Goal: Transaction & Acquisition: Purchase product/service

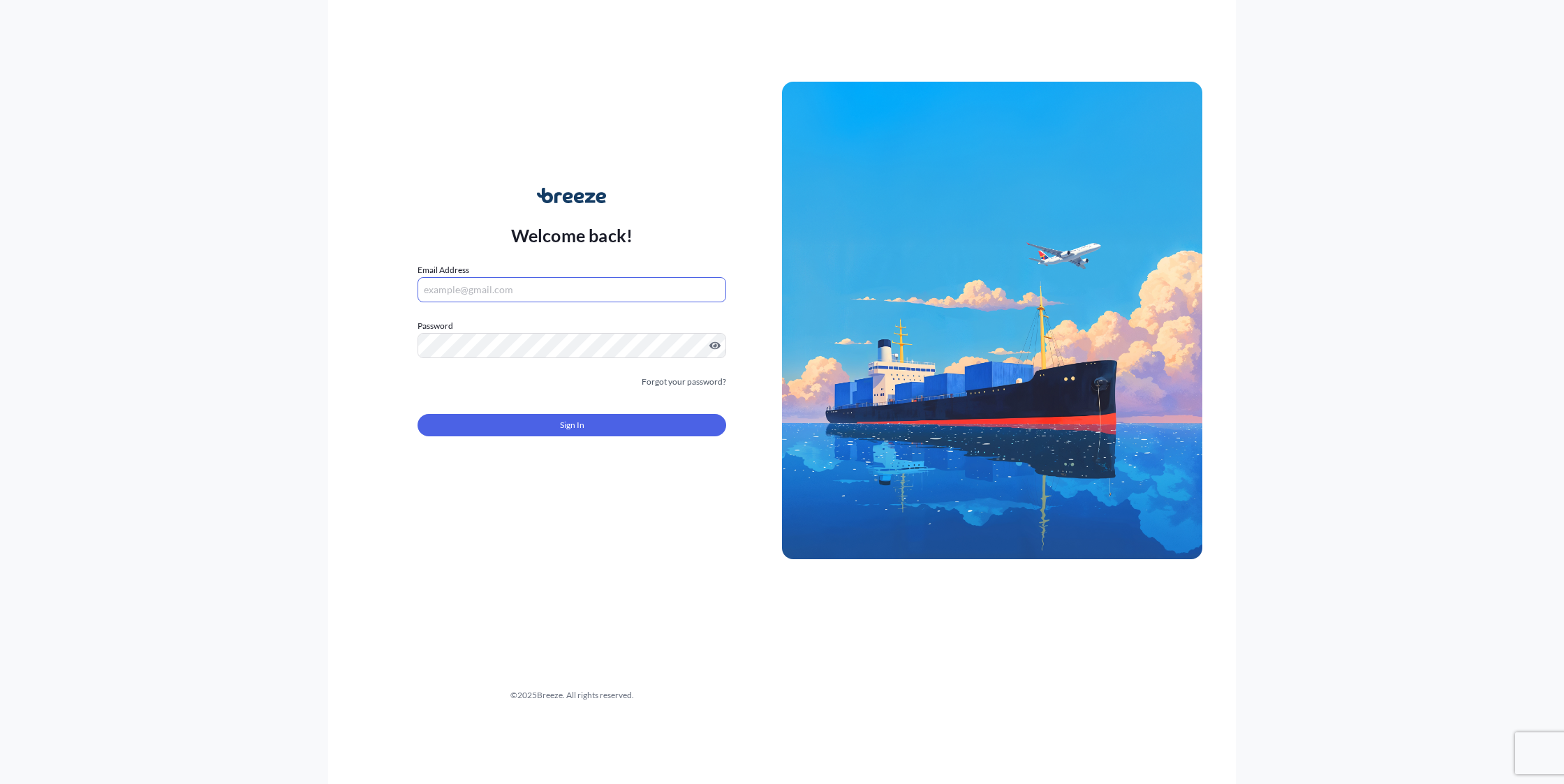
click at [530, 291] on input "Email Address" at bounding box center [571, 289] width 309 height 25
type input "[EMAIL_ADDRESS][DOMAIN_NAME]"
click at [685, 382] on link "Forgot your password?" at bounding box center [683, 381] width 85 height 14
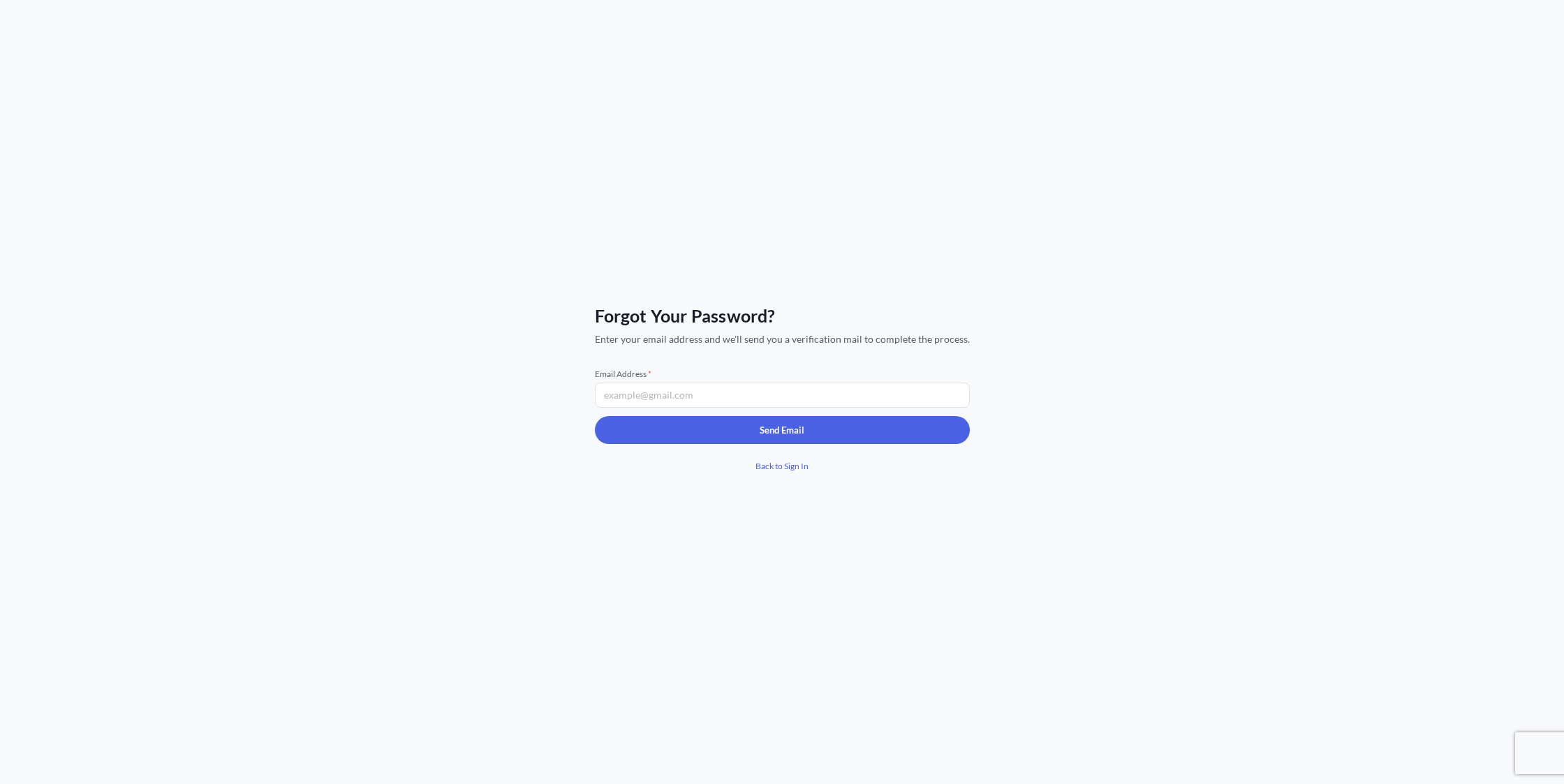
click at [671, 396] on input "Email Address *" at bounding box center [782, 394] width 375 height 25
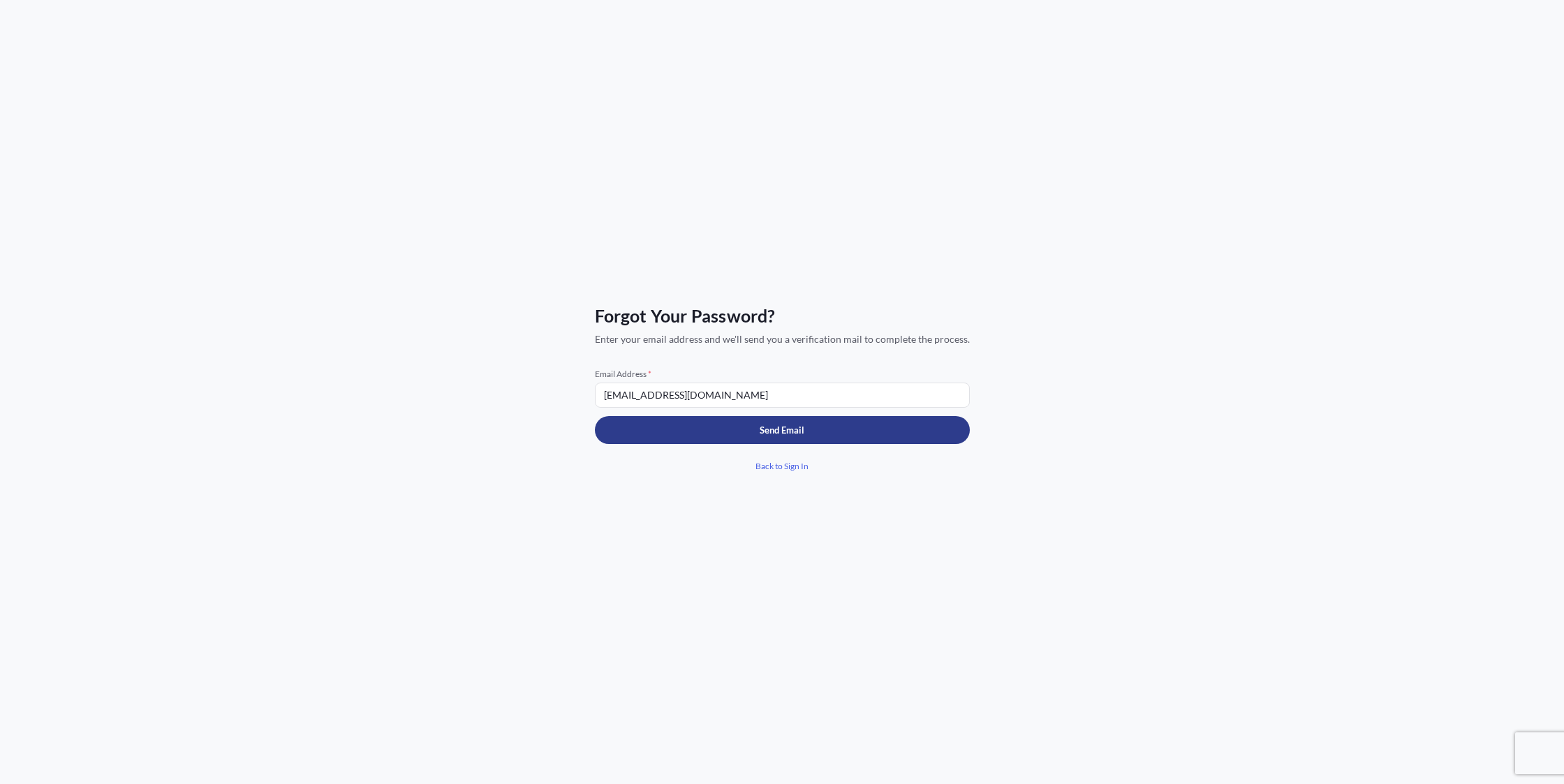
type input "[EMAIL_ADDRESS][DOMAIN_NAME]"
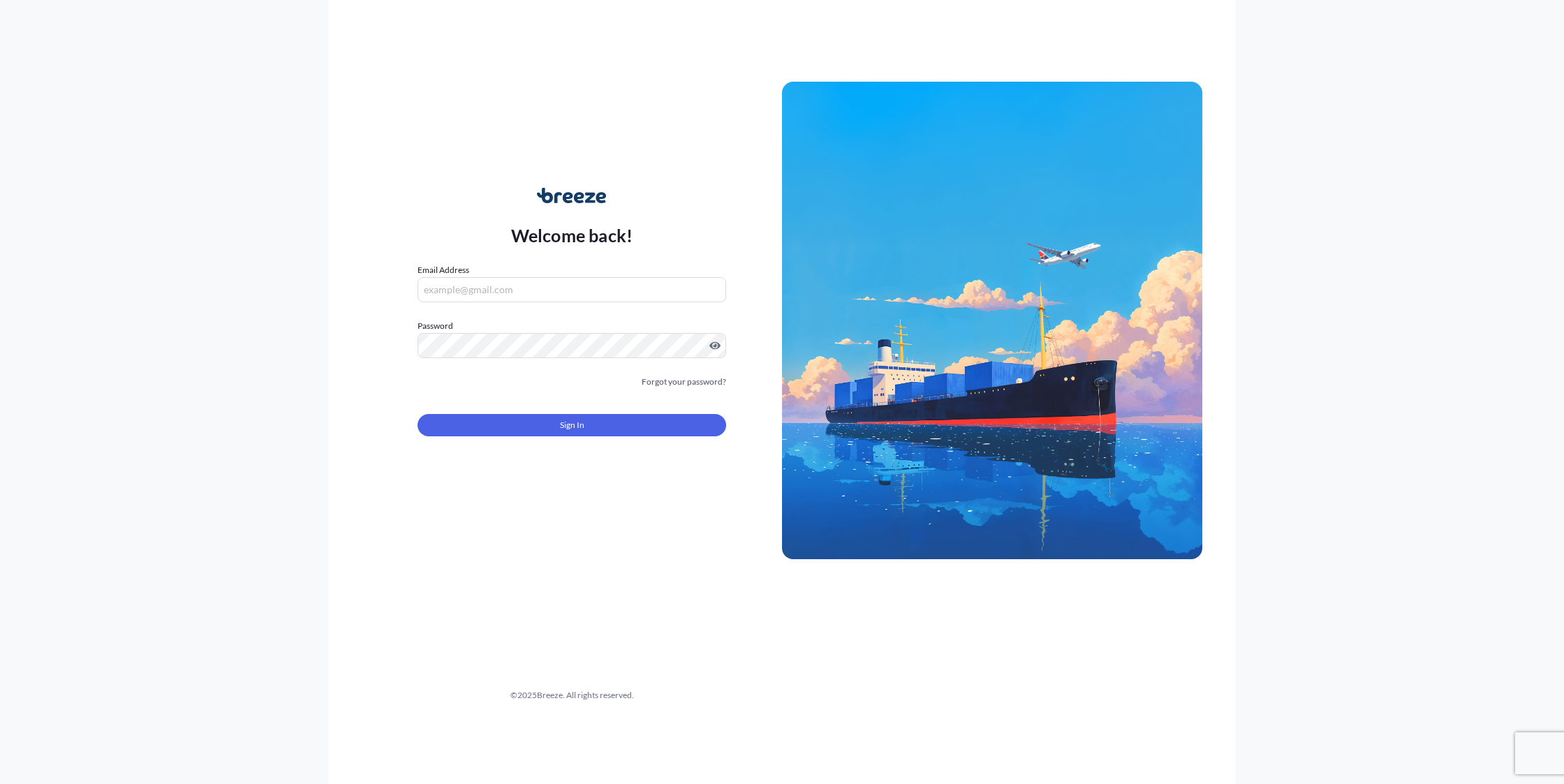
click at [475, 287] on input "Email Address" at bounding box center [571, 289] width 309 height 25
type input "[EMAIL_ADDRESS][DOMAIN_NAME]"
click at [577, 427] on span "Sign In" at bounding box center [572, 425] width 25 height 14
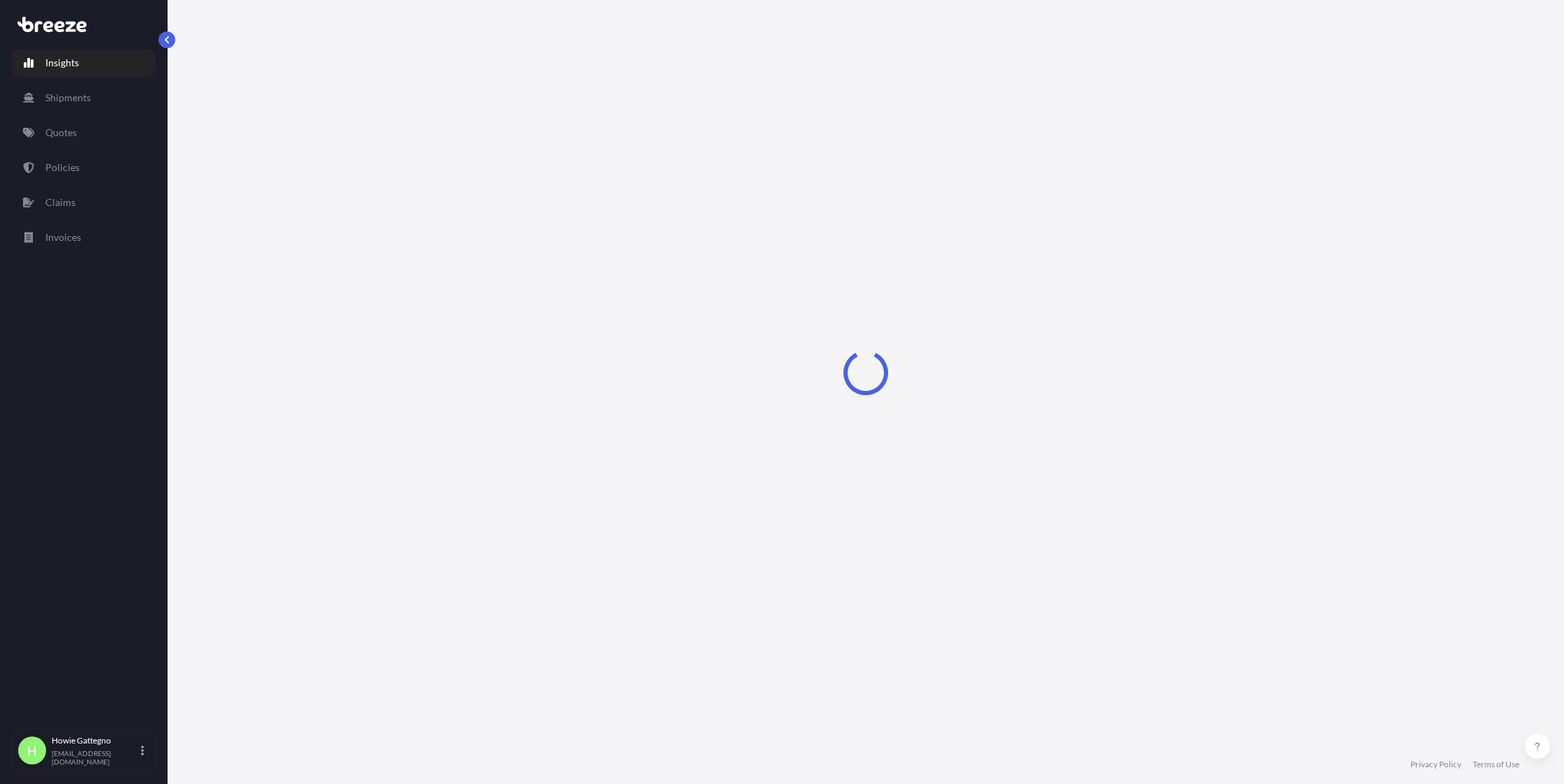
select select "2025"
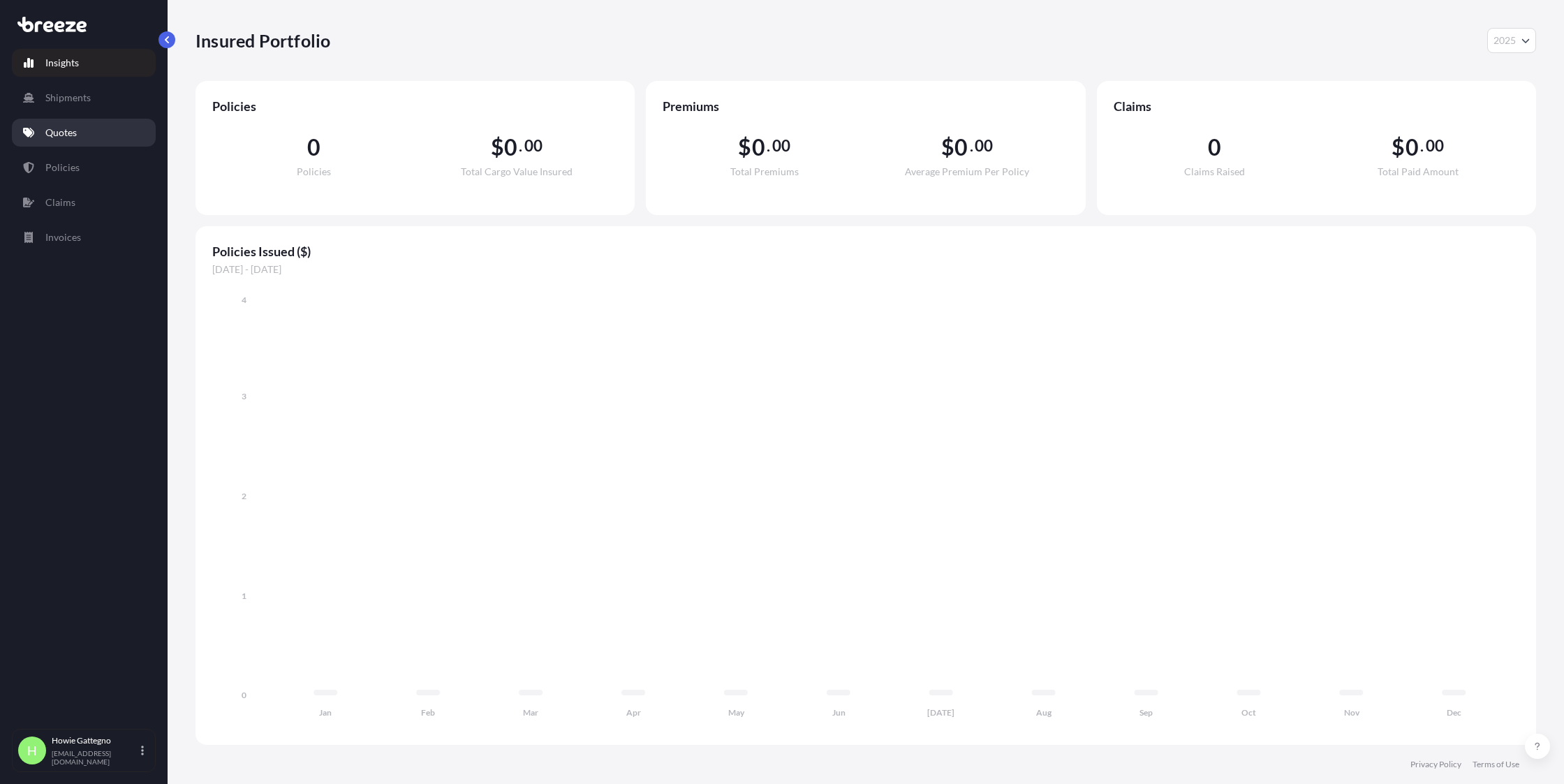
click at [67, 134] on p "Quotes" at bounding box center [61, 133] width 32 height 14
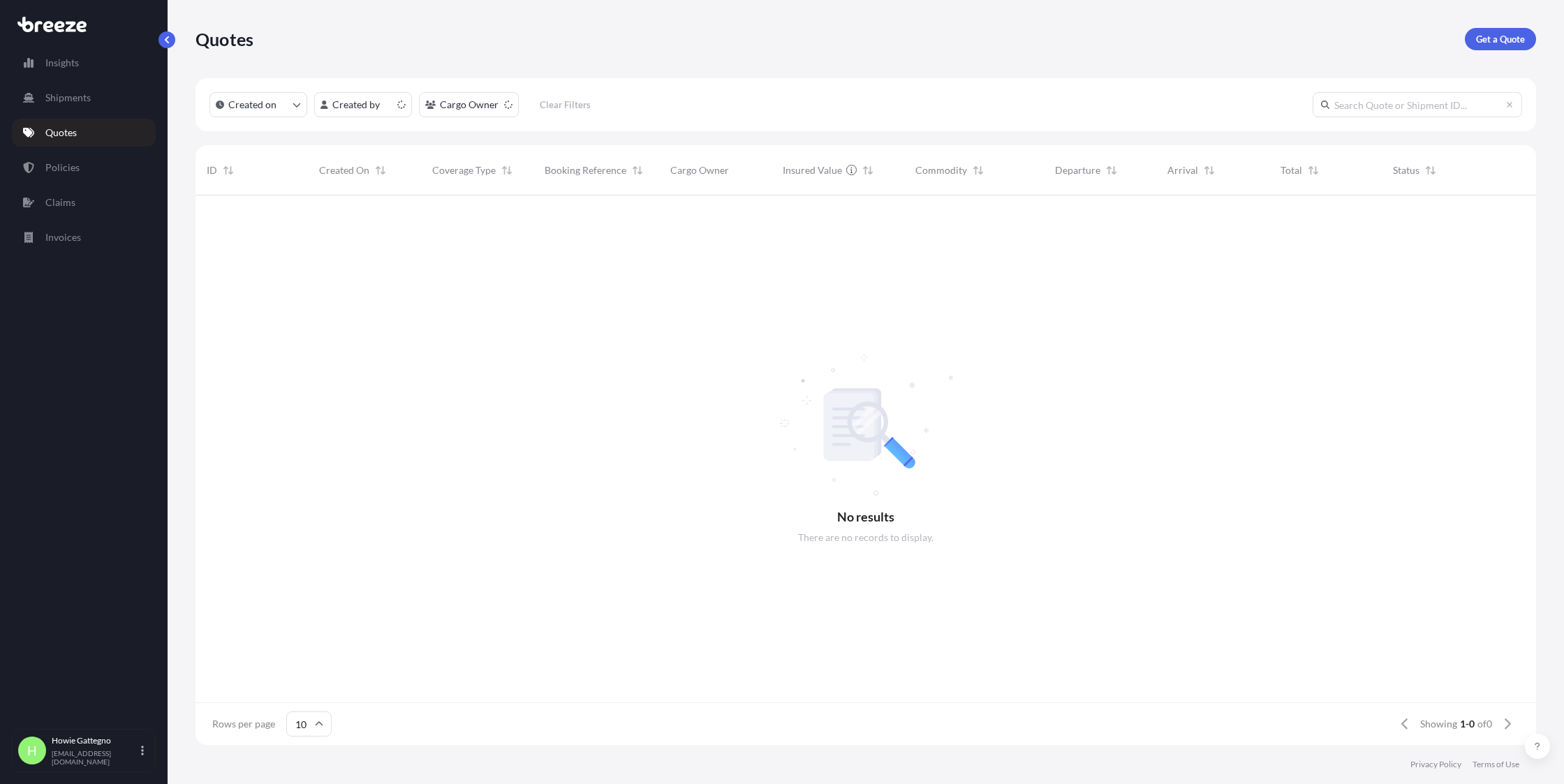
scroll to position [545, 1330]
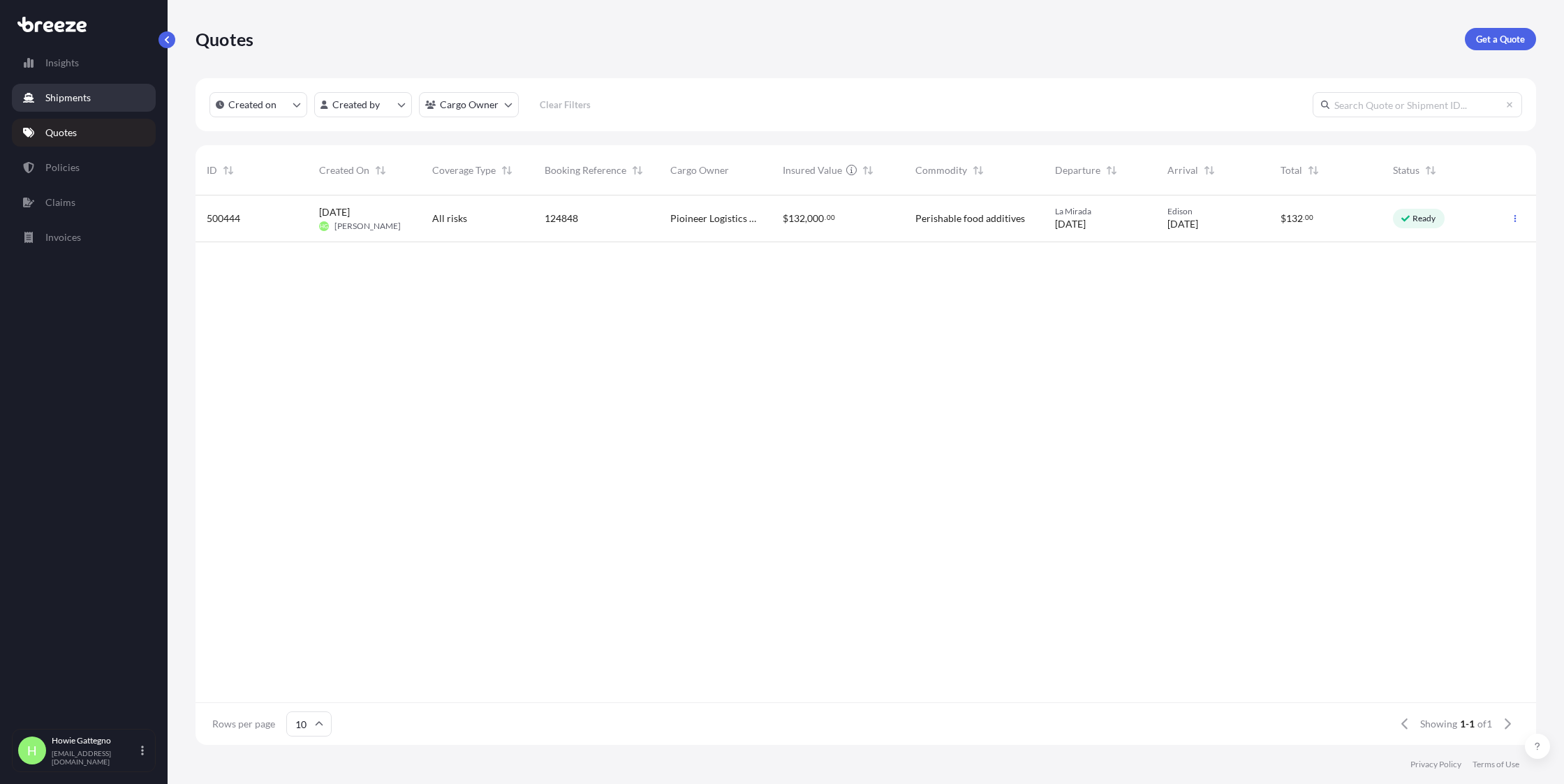
click at [70, 98] on p "Shipments" at bounding box center [68, 97] width 45 height 14
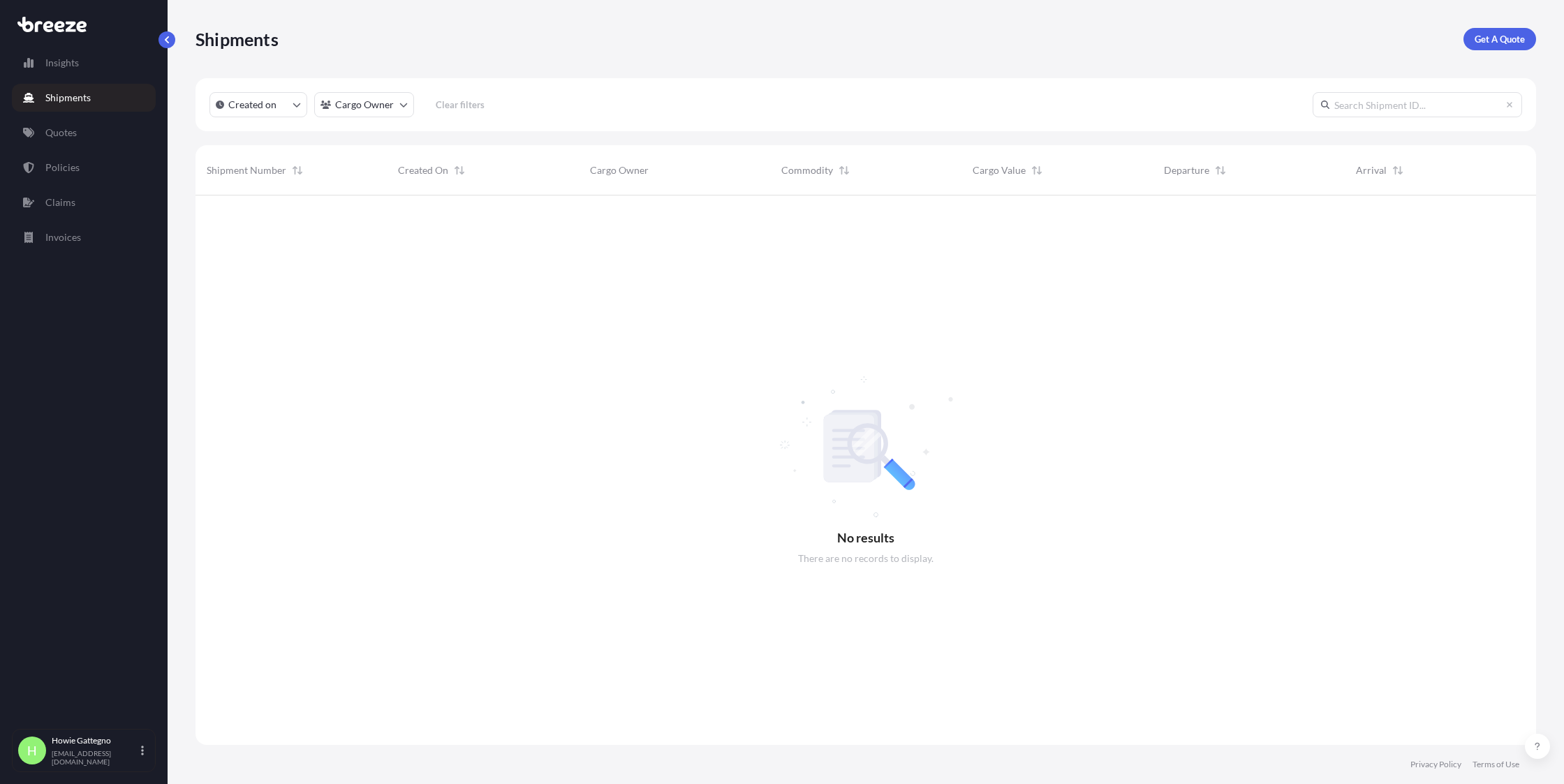
scroll to position [588, 1330]
click at [1487, 36] on p "Get A Quote" at bounding box center [1499, 39] width 50 height 14
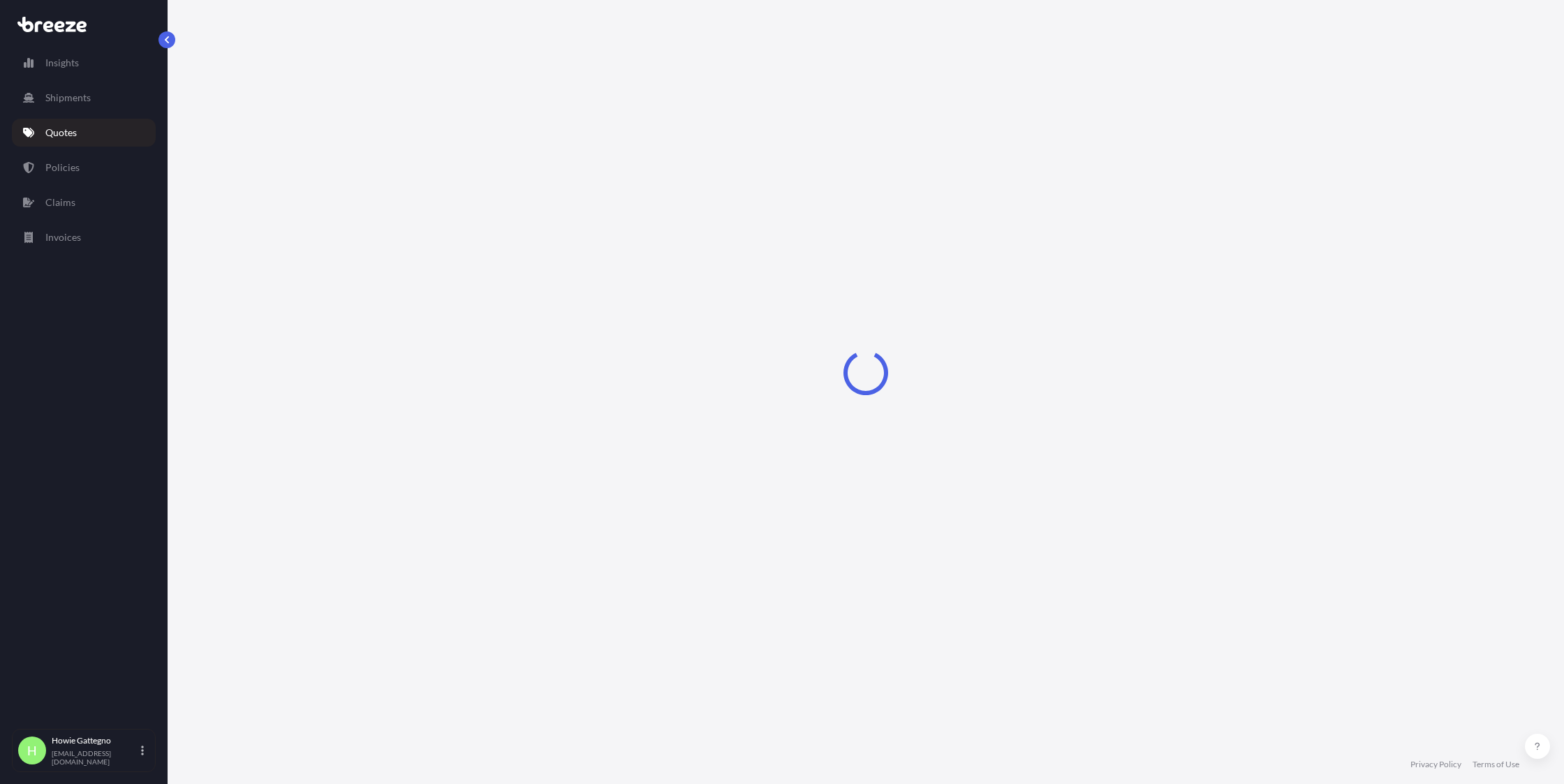
select select "Sea"
select select "1"
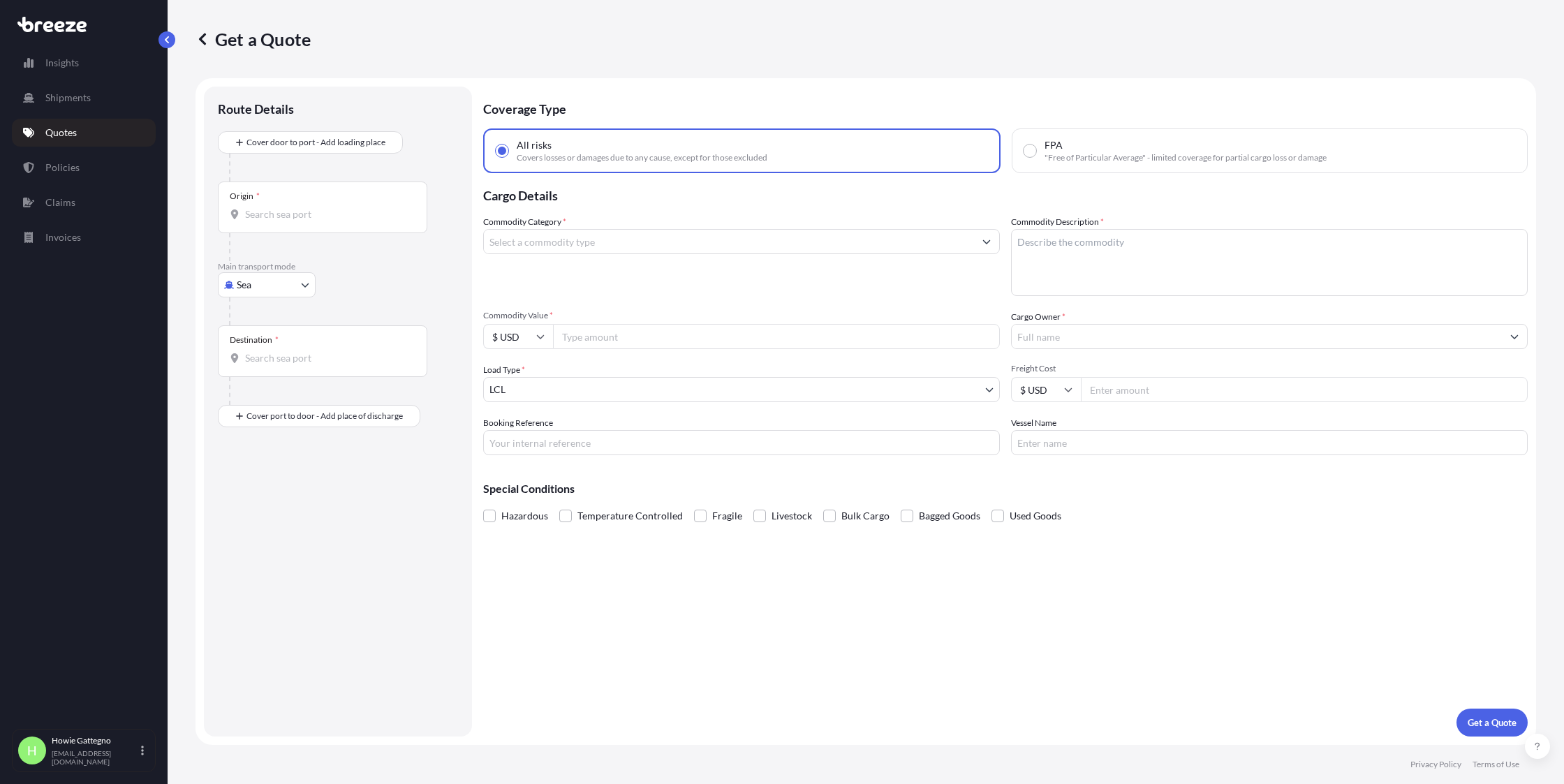
click at [302, 215] on input "Origin *" at bounding box center [328, 214] width 165 height 14
click at [400, 314] on div at bounding box center [344, 311] width 229 height 28
click at [316, 220] on input "Edison,[US_STATE]" at bounding box center [328, 214] width 165 height 14
type input "E"
type input "USA-Edison"
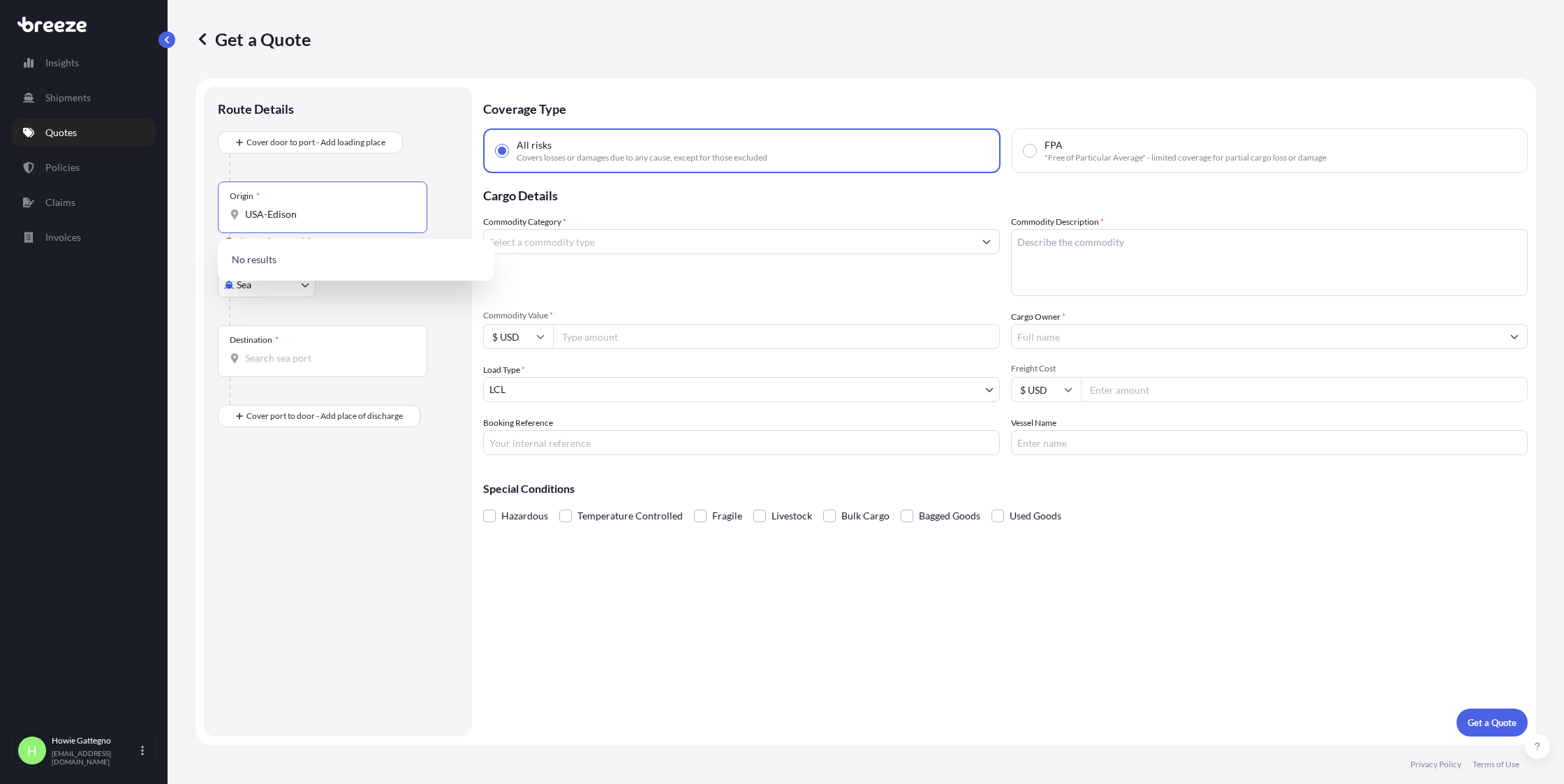
click at [307, 286] on body "0 options available. Insights Shipments Quotes Policies Claims Invoices H [PERS…" at bounding box center [782, 392] width 1564 height 784
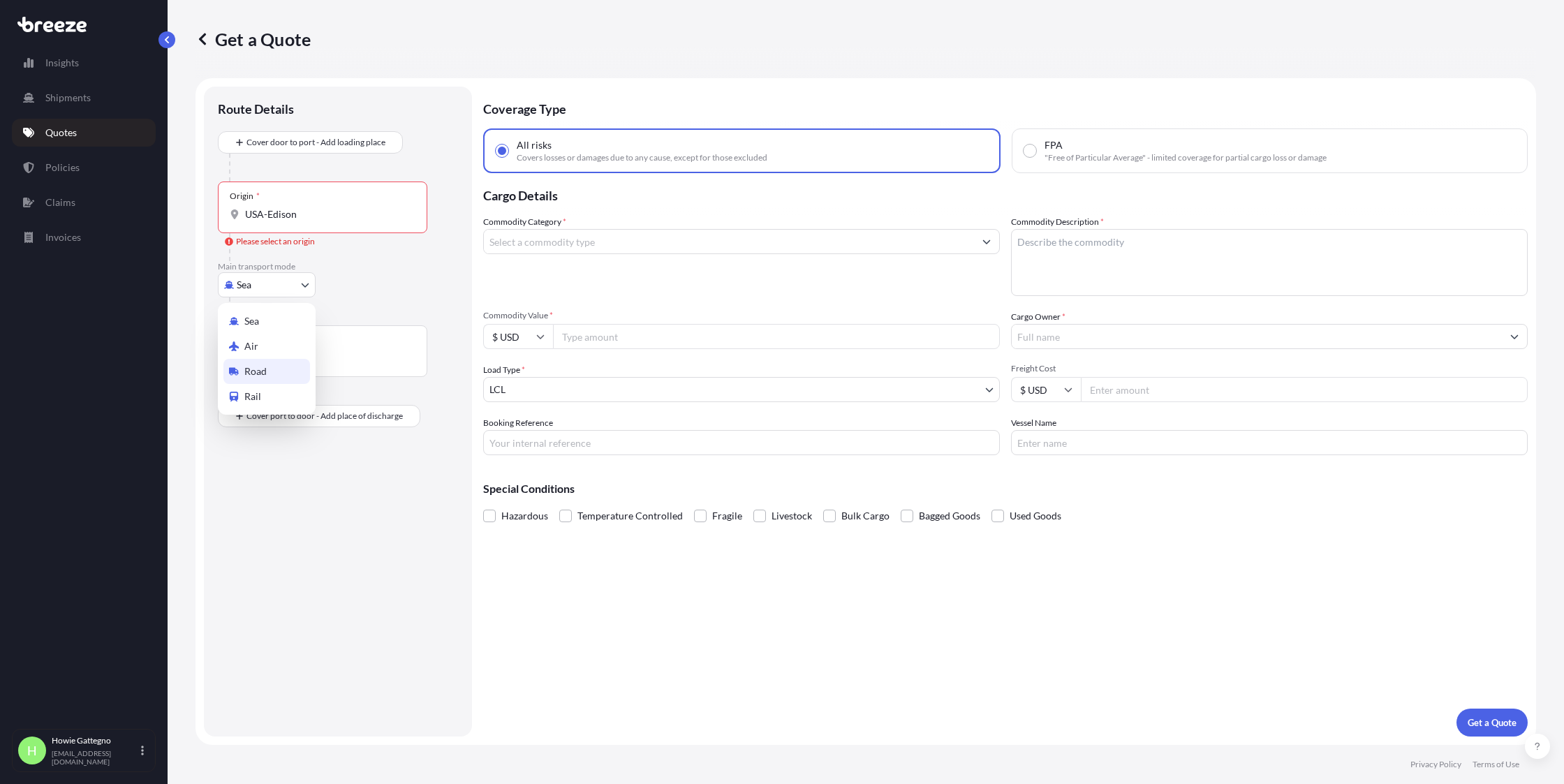
click at [272, 370] on div "Road" at bounding box center [266, 371] width 86 height 25
select select "Road"
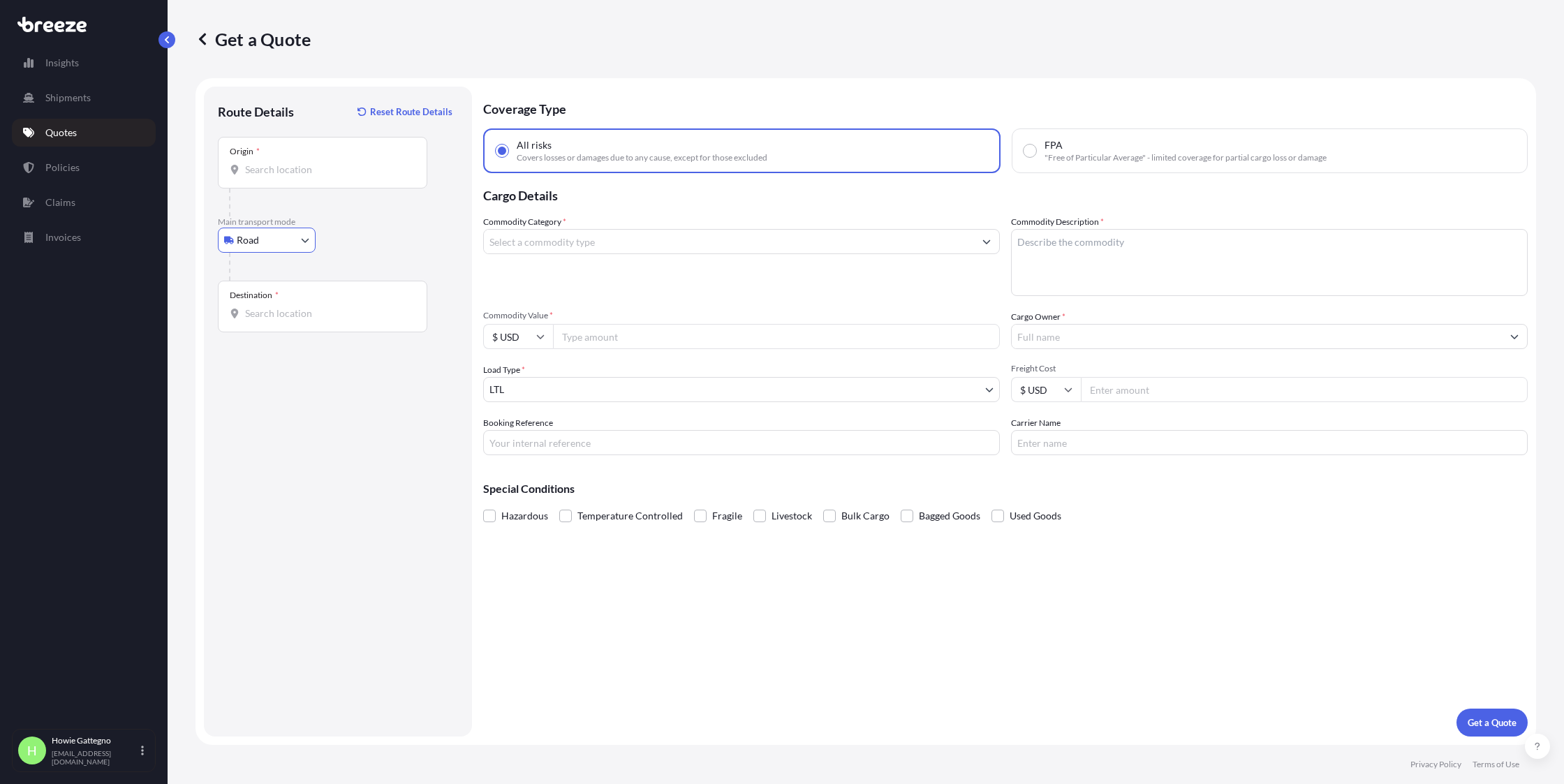
click at [234, 169] on icon at bounding box center [234, 169] width 8 height 9
click at [245, 169] on input "Origin *" at bounding box center [328, 169] width 165 height 14
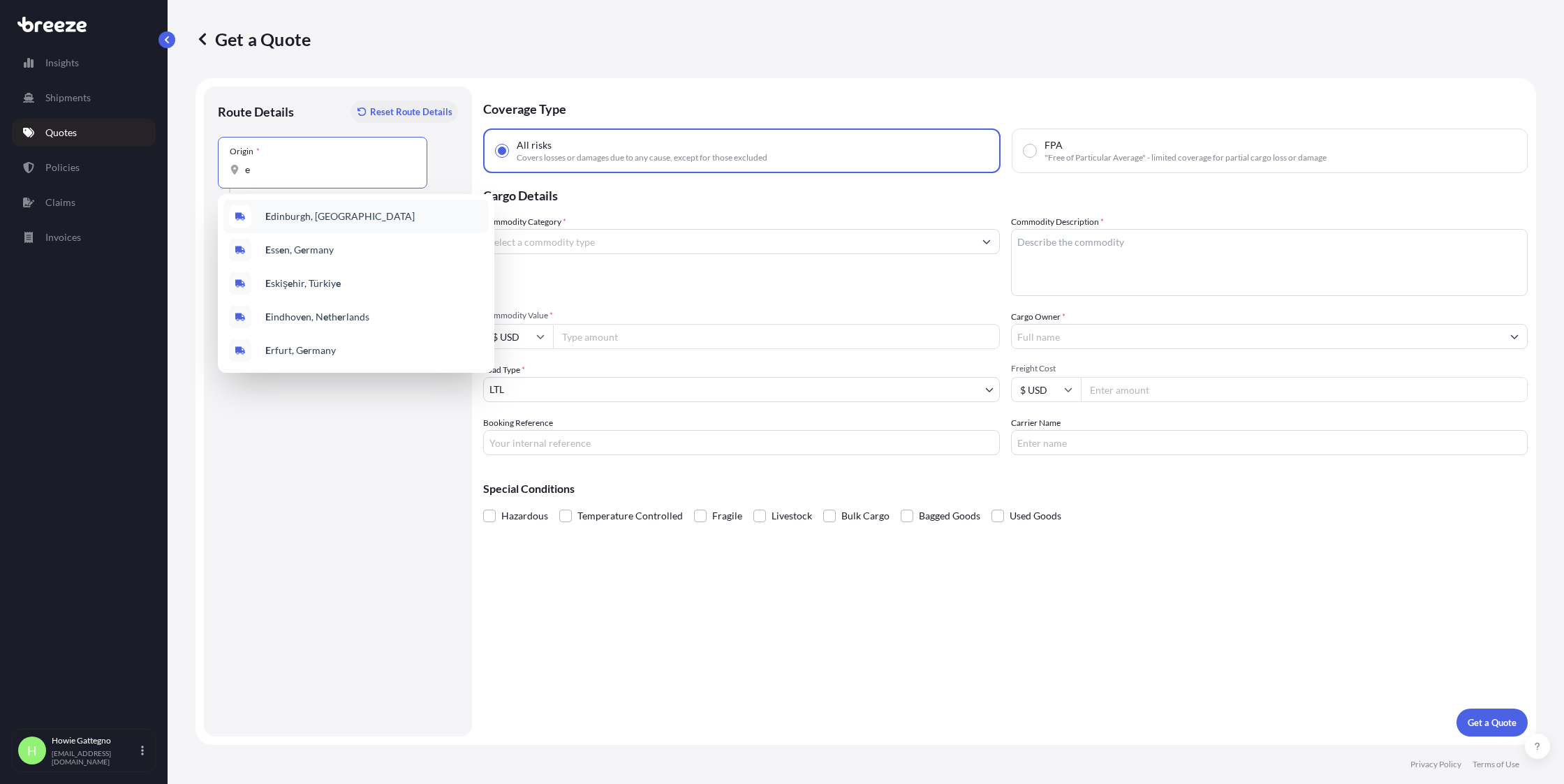
type input "e"
select select "Sea"
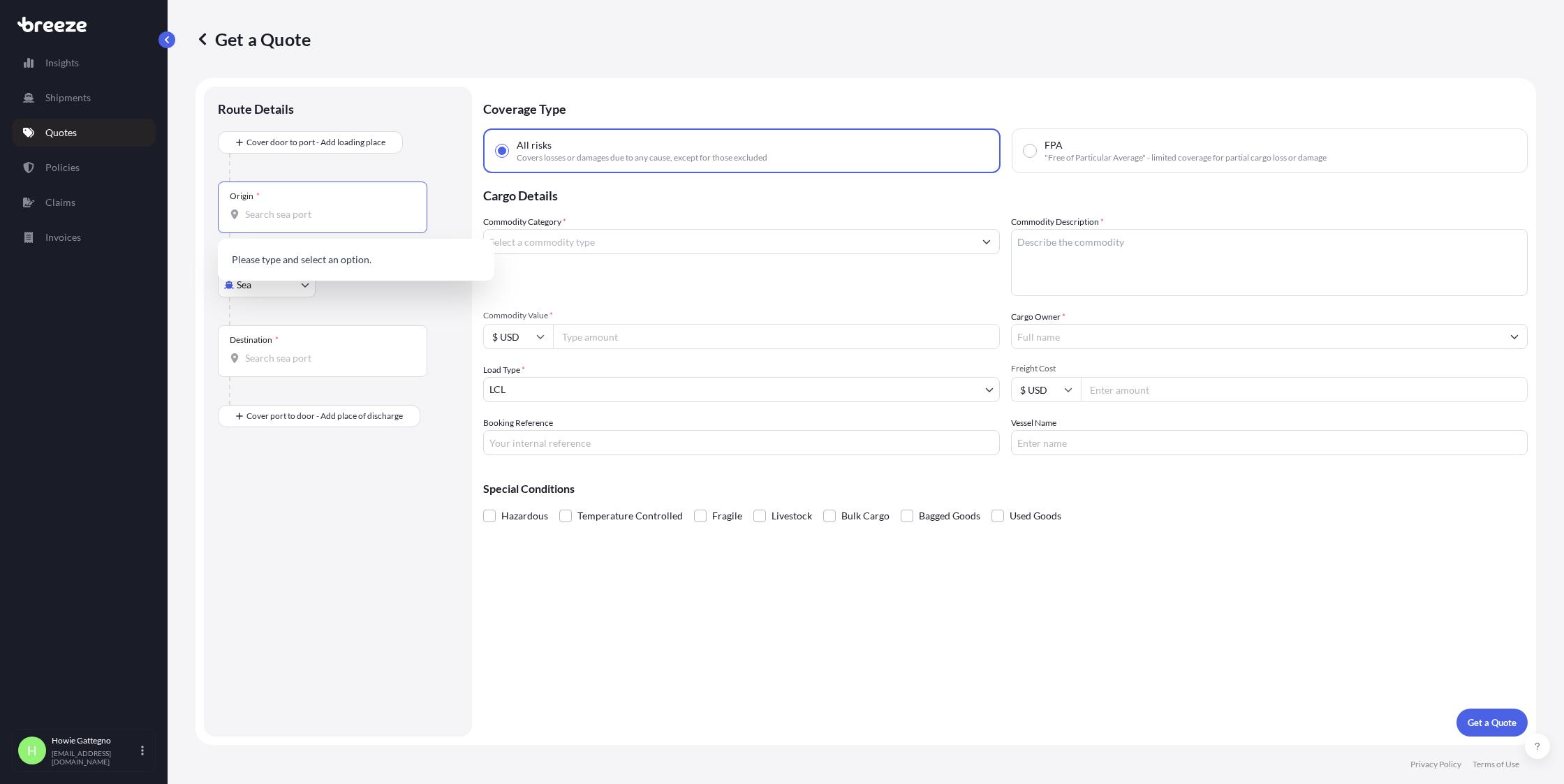
click at [312, 215] on input "Origin *" at bounding box center [328, 214] width 165 height 14
type input "Edison, [US_STATE]"
click at [332, 348] on div "Destination *" at bounding box center [322, 351] width 210 height 51
click at [332, 351] on input "Destination *" at bounding box center [328, 358] width 165 height 14
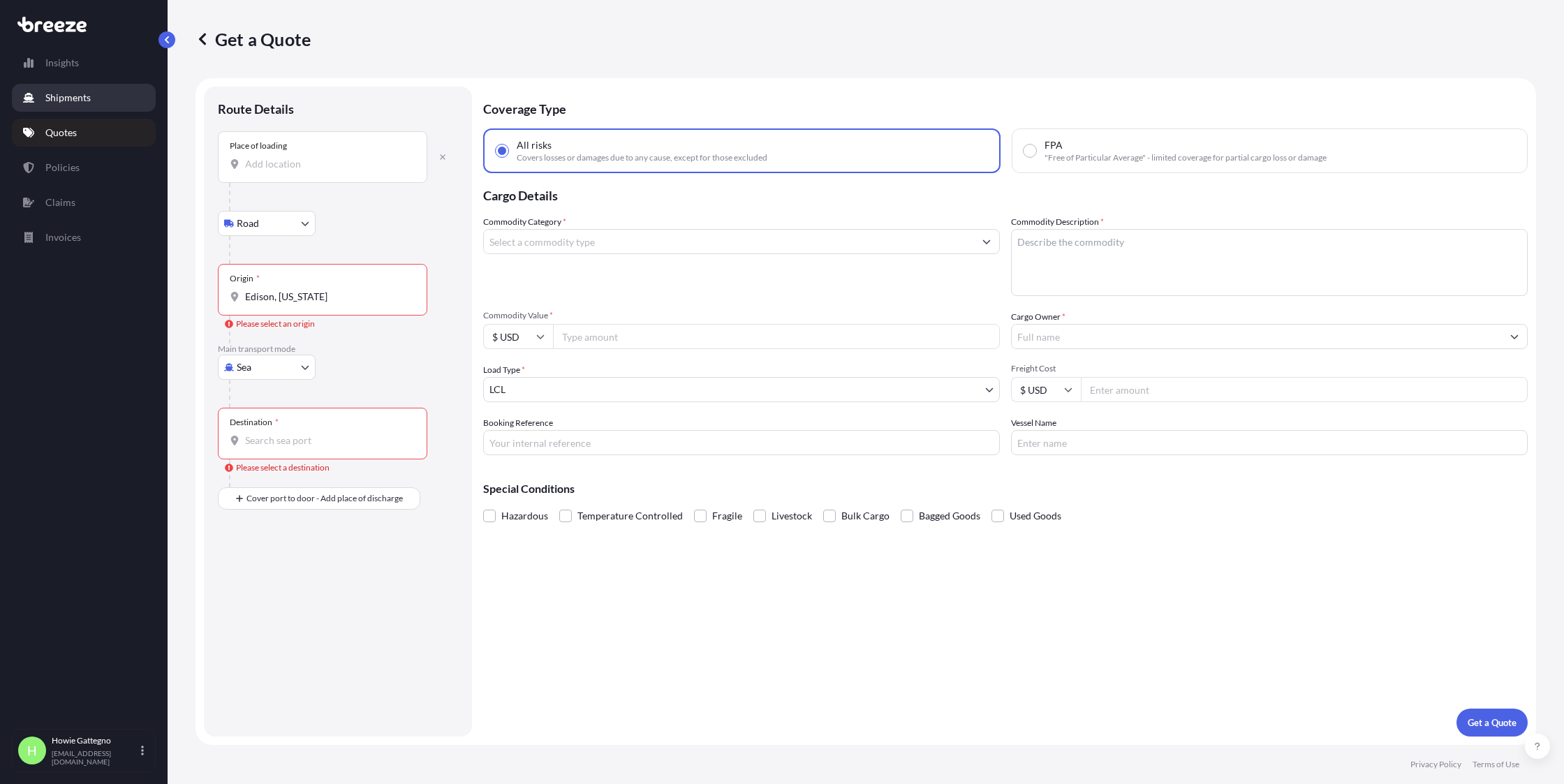
click at [82, 95] on p "Shipments" at bounding box center [68, 97] width 45 height 14
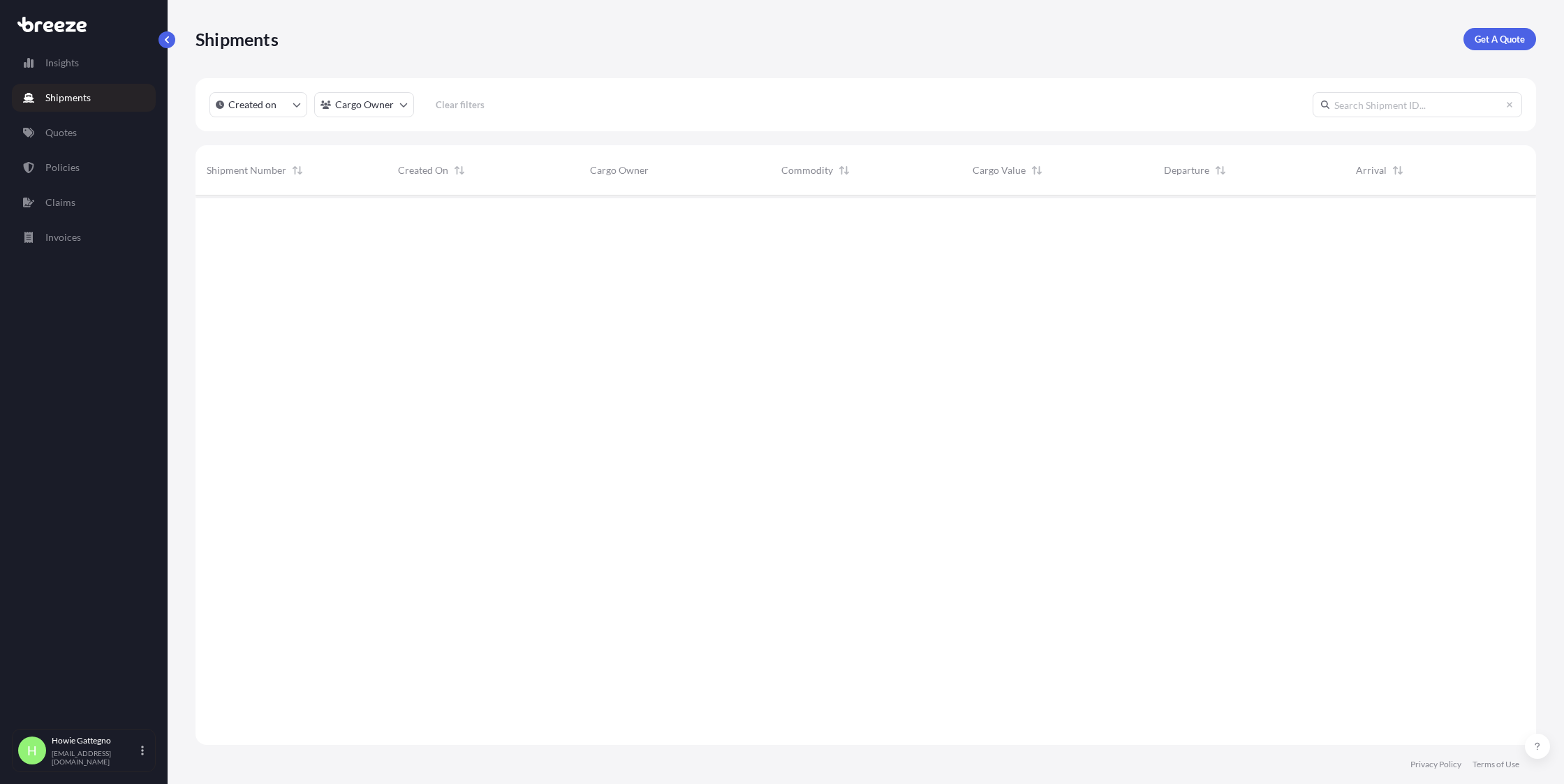
scroll to position [588, 1330]
click at [1499, 37] on p "Get A Quote" at bounding box center [1499, 39] width 50 height 14
select select "Sea"
select select "1"
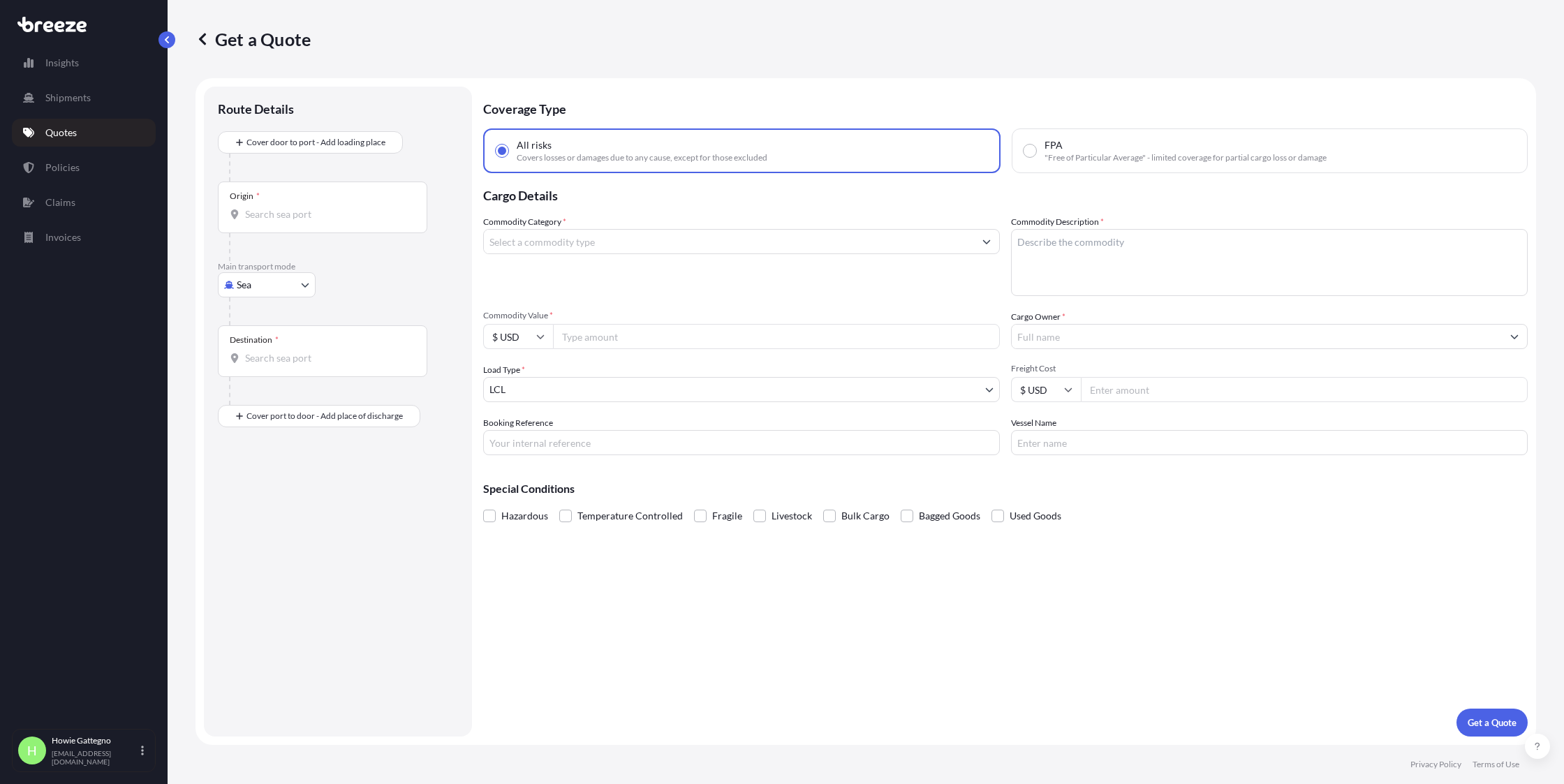
click at [576, 245] on input "Commodity Category *" at bounding box center [729, 241] width 490 height 25
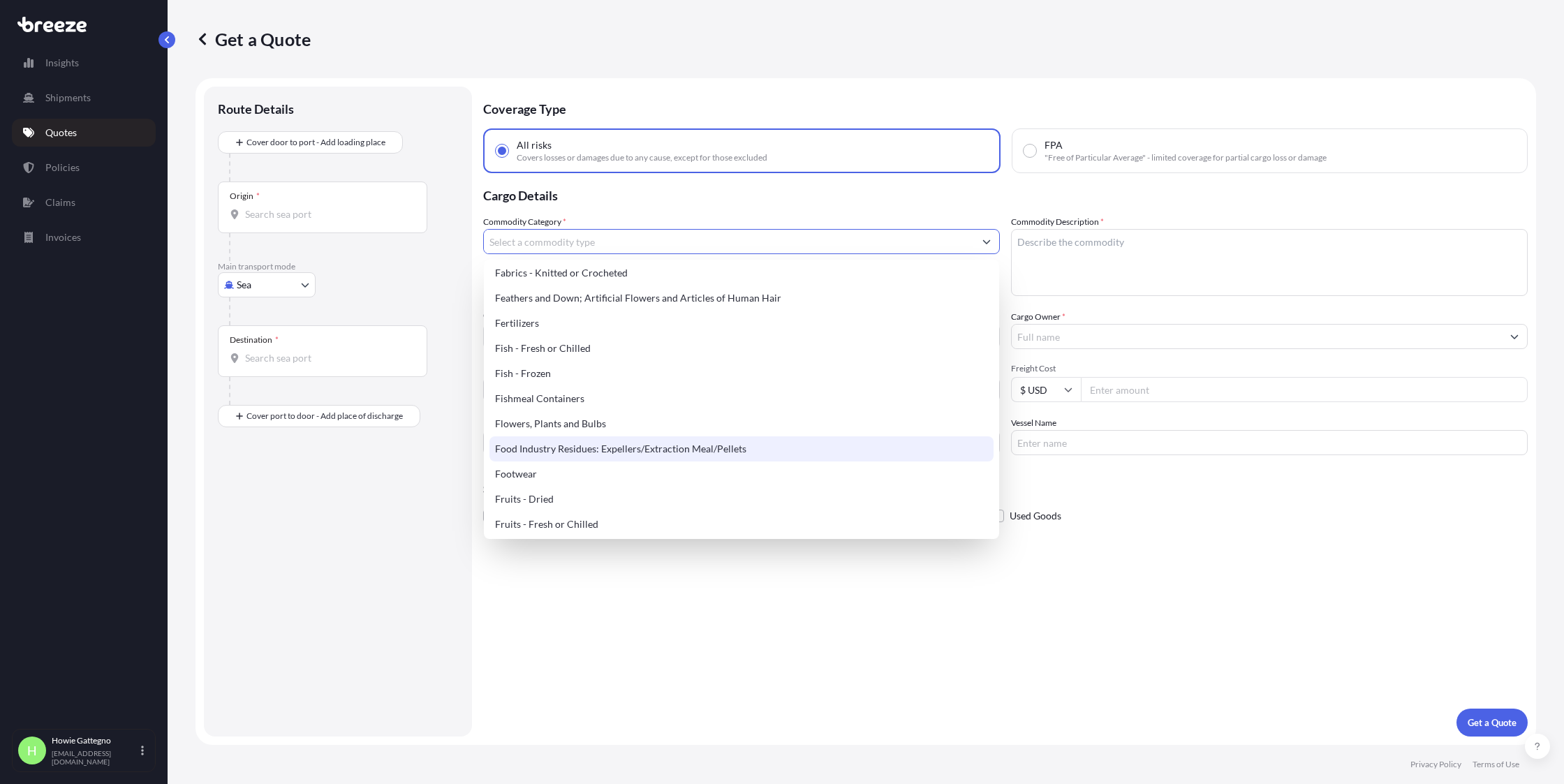
scroll to position [939, 0]
click at [686, 441] on div "Food Industry Residues: Expellers/Extraction Meal/Pellets" at bounding box center [741, 444] width 504 height 25
type input "Food Industry Residues: Expellers/Extraction Meal/Pellets"
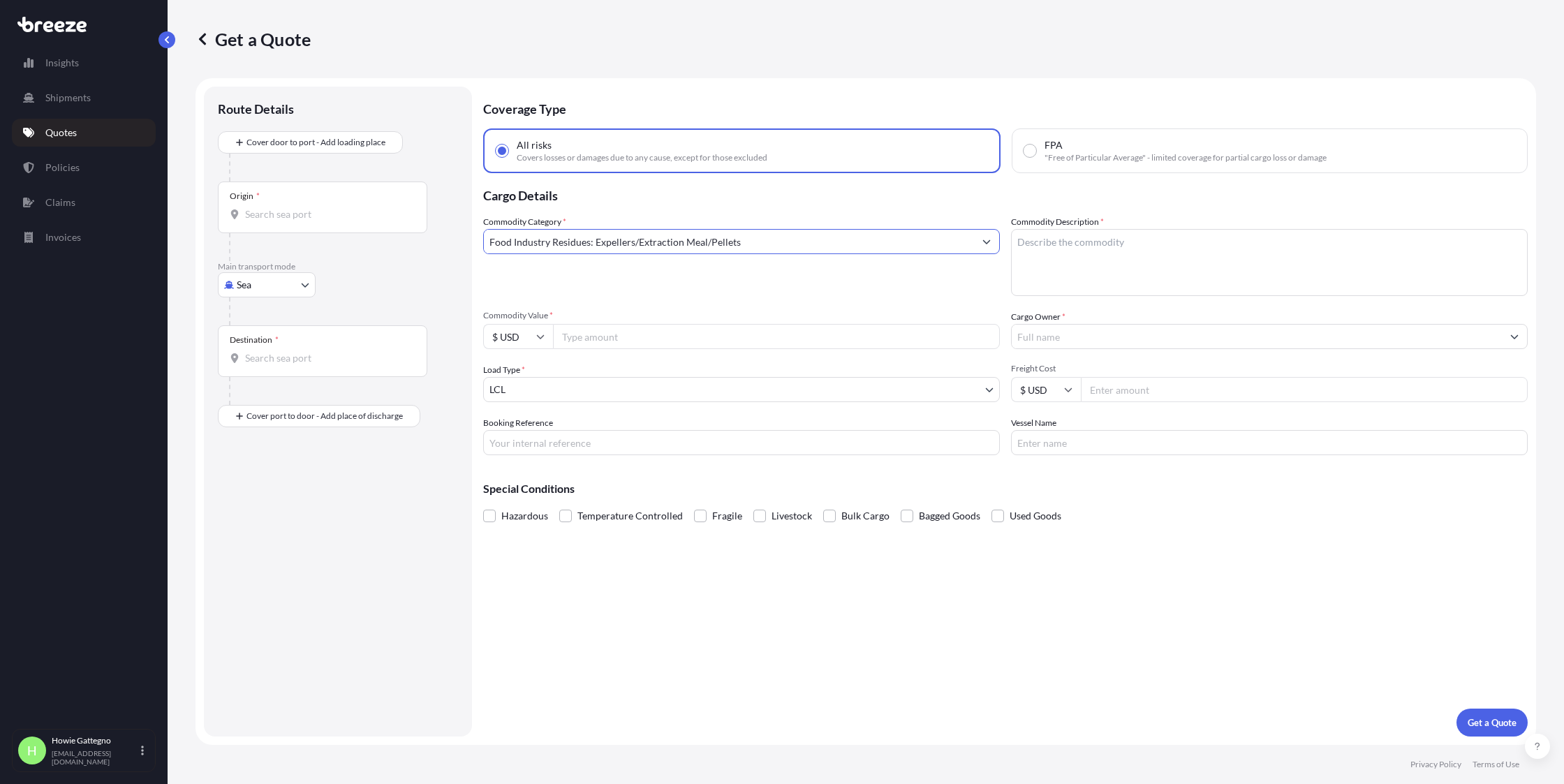
click at [639, 340] on input "Commodity Value *" at bounding box center [776, 336] width 447 height 25
type input "2"
type input "19000.00"
click at [1069, 239] on textarea "Commodity Description *" at bounding box center [1269, 262] width 516 height 67
type textarea "food additive perishable"
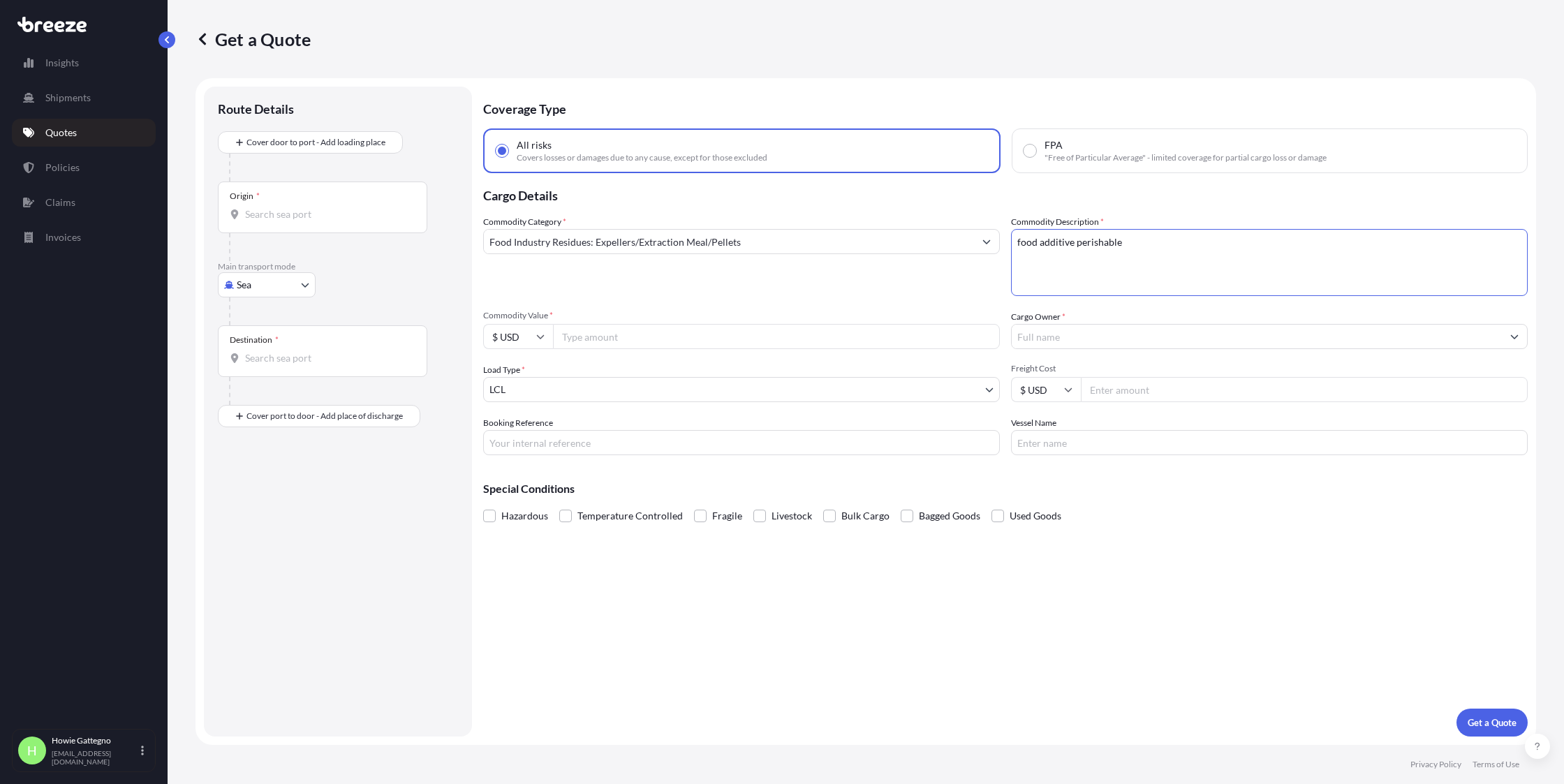
click at [1060, 338] on input "Cargo Owner *" at bounding box center [1256, 336] width 490 height 25
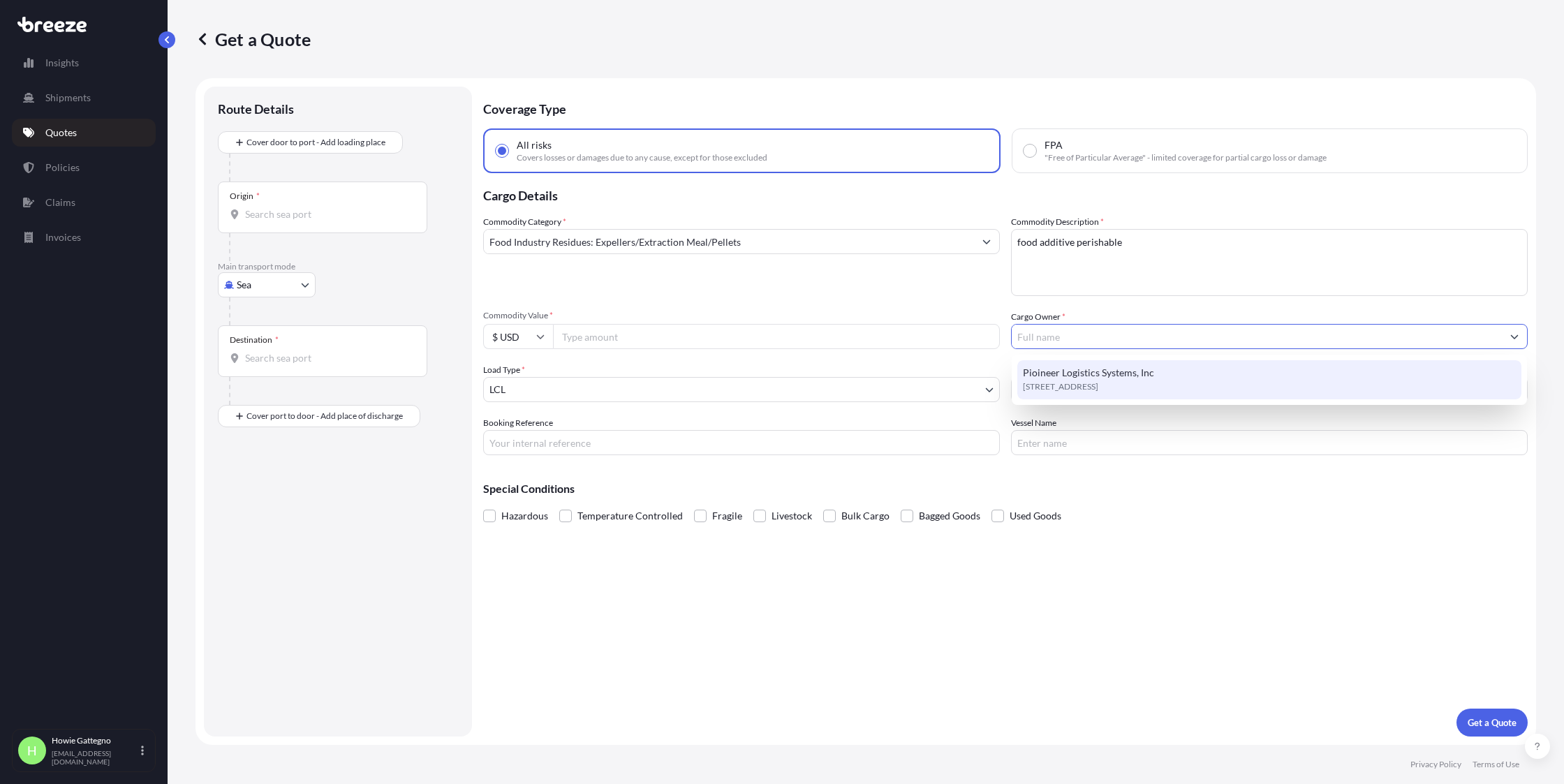
click at [1098, 386] on span "[STREET_ADDRESS]" at bounding box center [1060, 386] width 75 height 14
type input "Pioineer Logistics Systems, Inc"
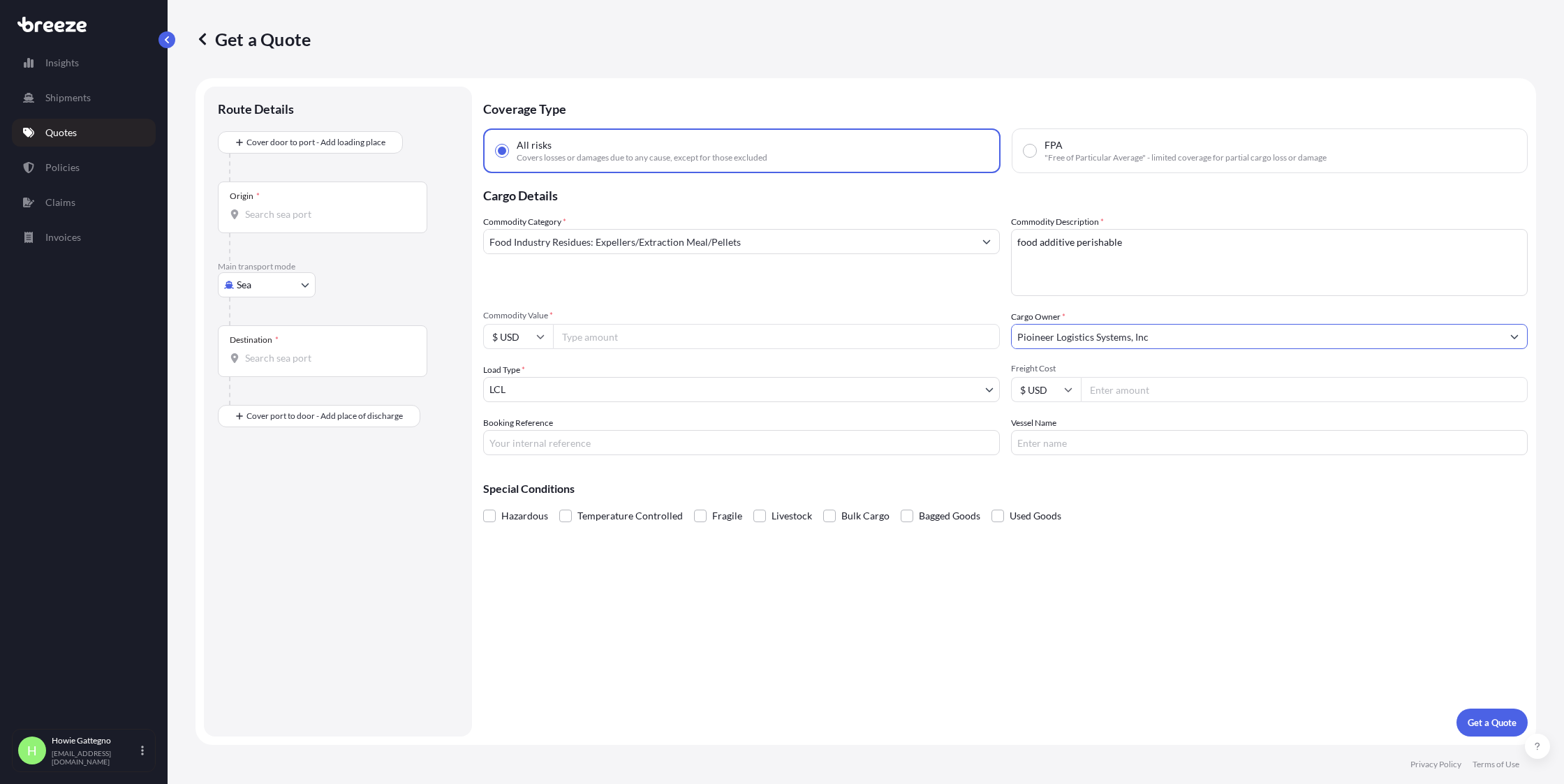
click at [565, 443] on input "Booking Reference" at bounding box center [741, 442] width 516 height 25
click at [564, 442] on input "Booking Reference" at bounding box center [741, 442] width 516 height 25
type input "124879"
click at [235, 214] on icon at bounding box center [234, 214] width 9 height 9
click at [245, 214] on input "Origin *" at bounding box center [328, 214] width 165 height 14
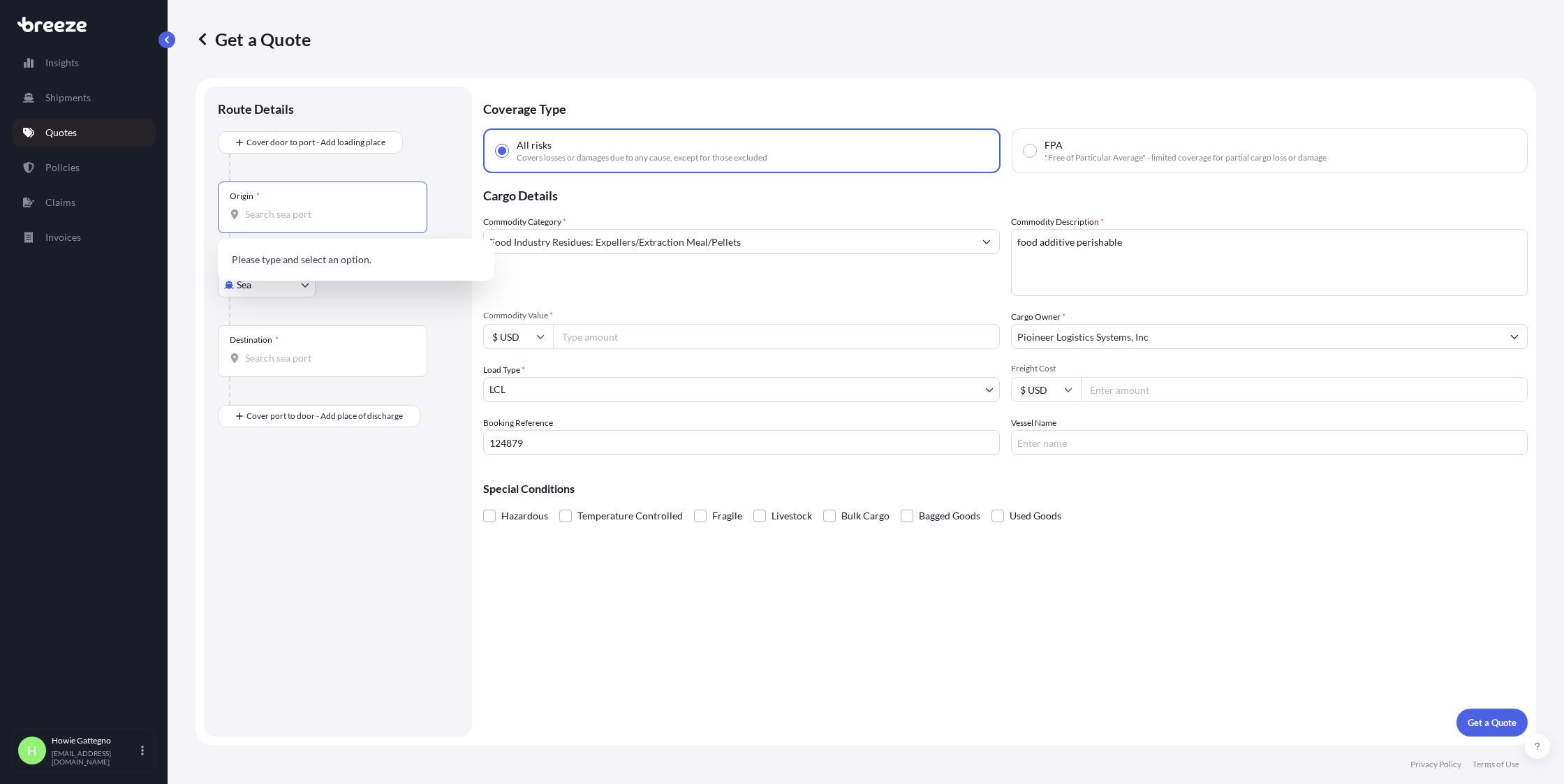
click at [308, 286] on body "0 options available. Insights Shipments Quotes Policies Claims Invoices H [PERS…" at bounding box center [782, 392] width 1564 height 784
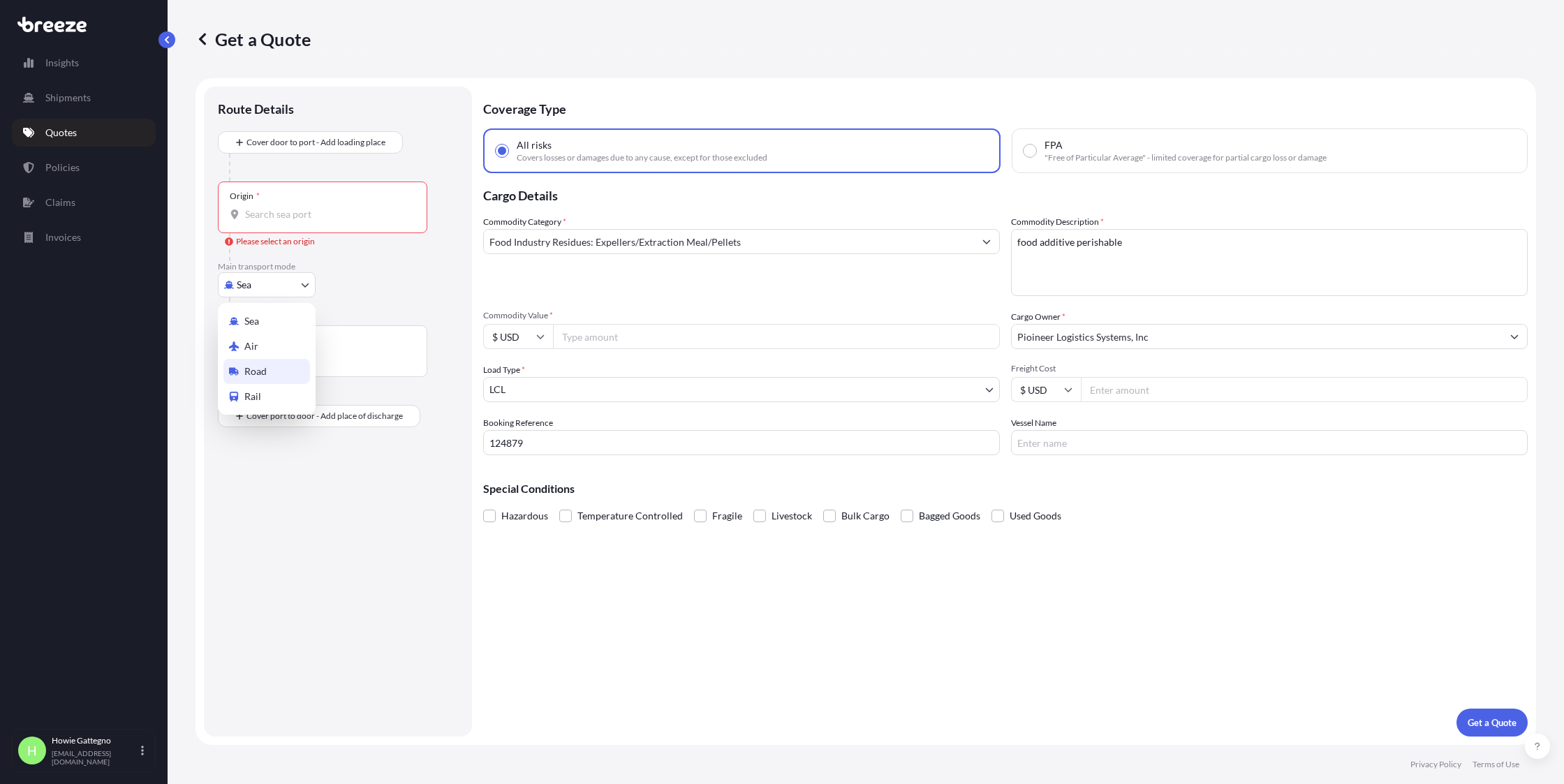
click at [272, 370] on div "Road" at bounding box center [266, 371] width 86 height 25
select select "Road"
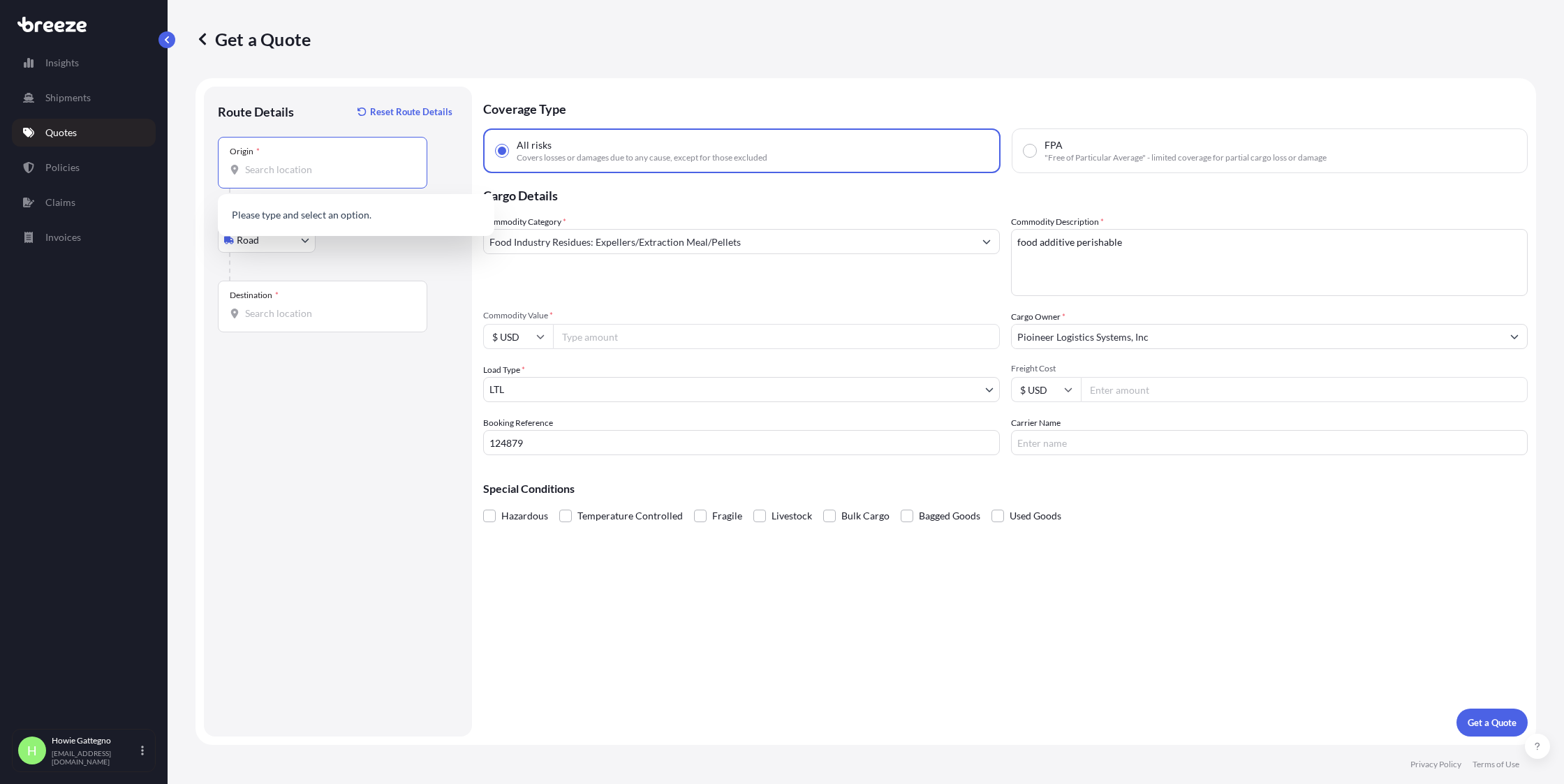
click at [292, 172] on input "Origin *" at bounding box center [328, 169] width 165 height 14
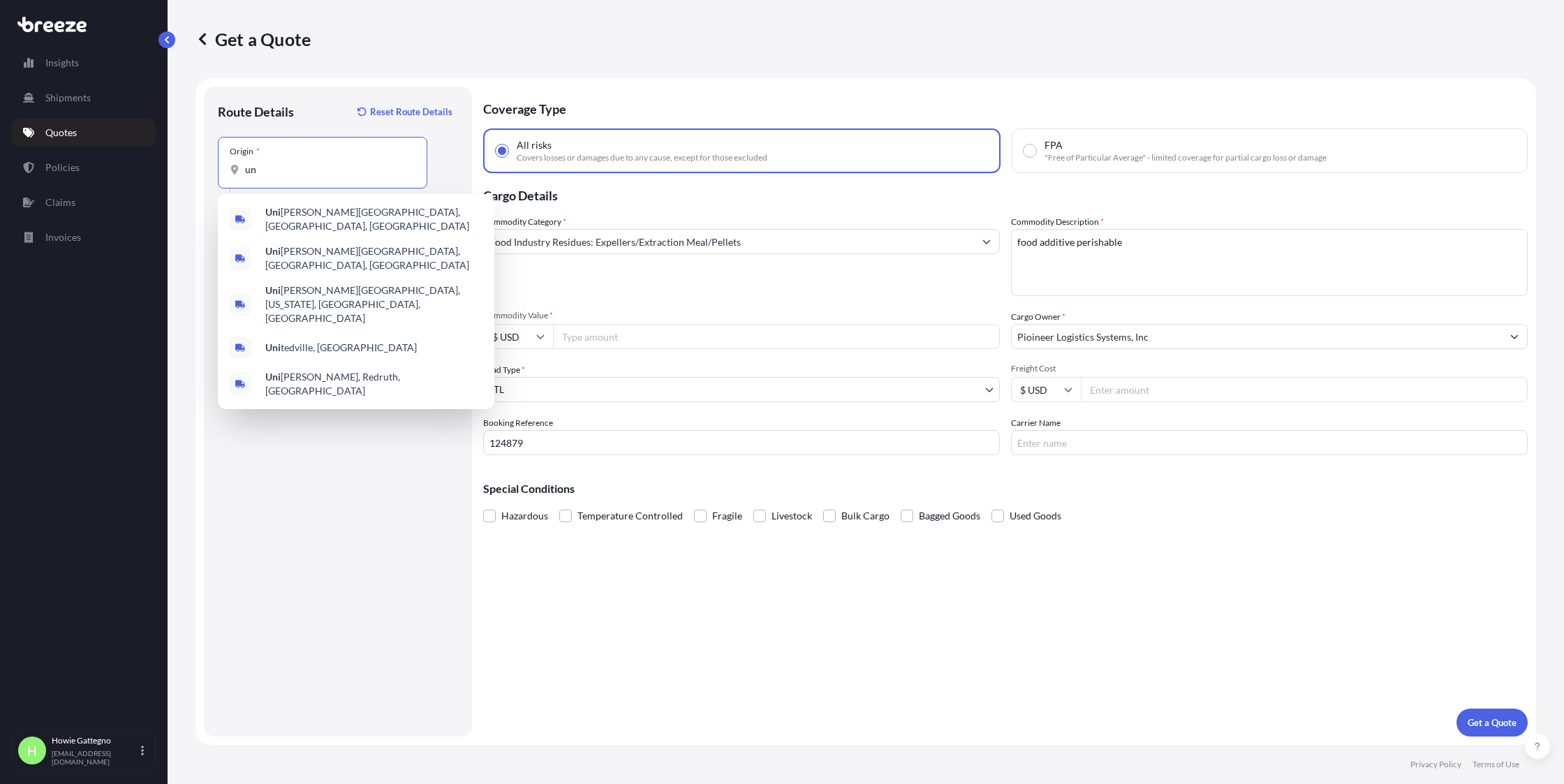
type input "u"
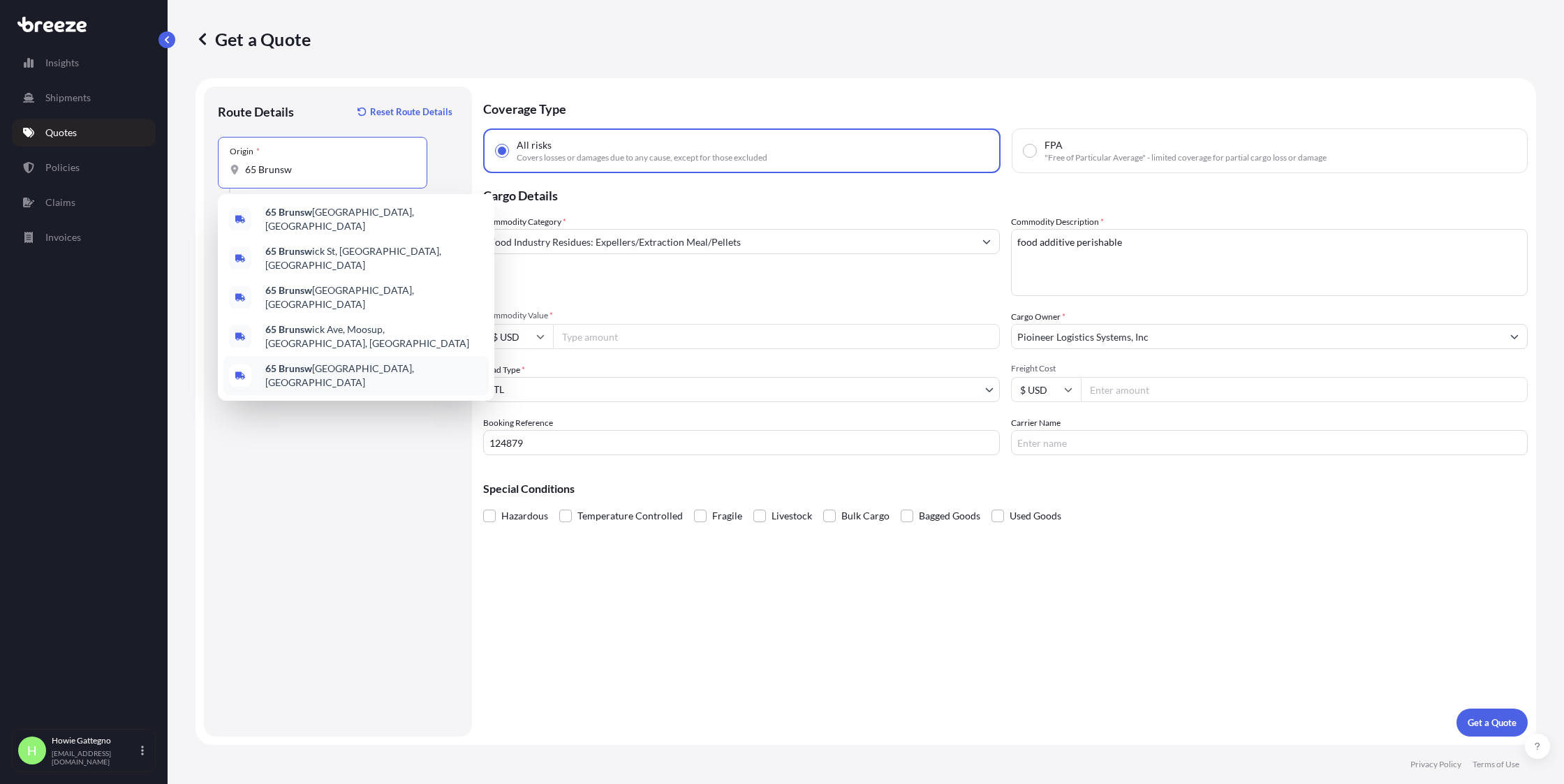
type input "65 Brunsw"
click at [371, 478] on div "Route Details Reset Route Details Place of loading Road Road Rail Origin * 65 B…" at bounding box center [338, 411] width 240 height 622
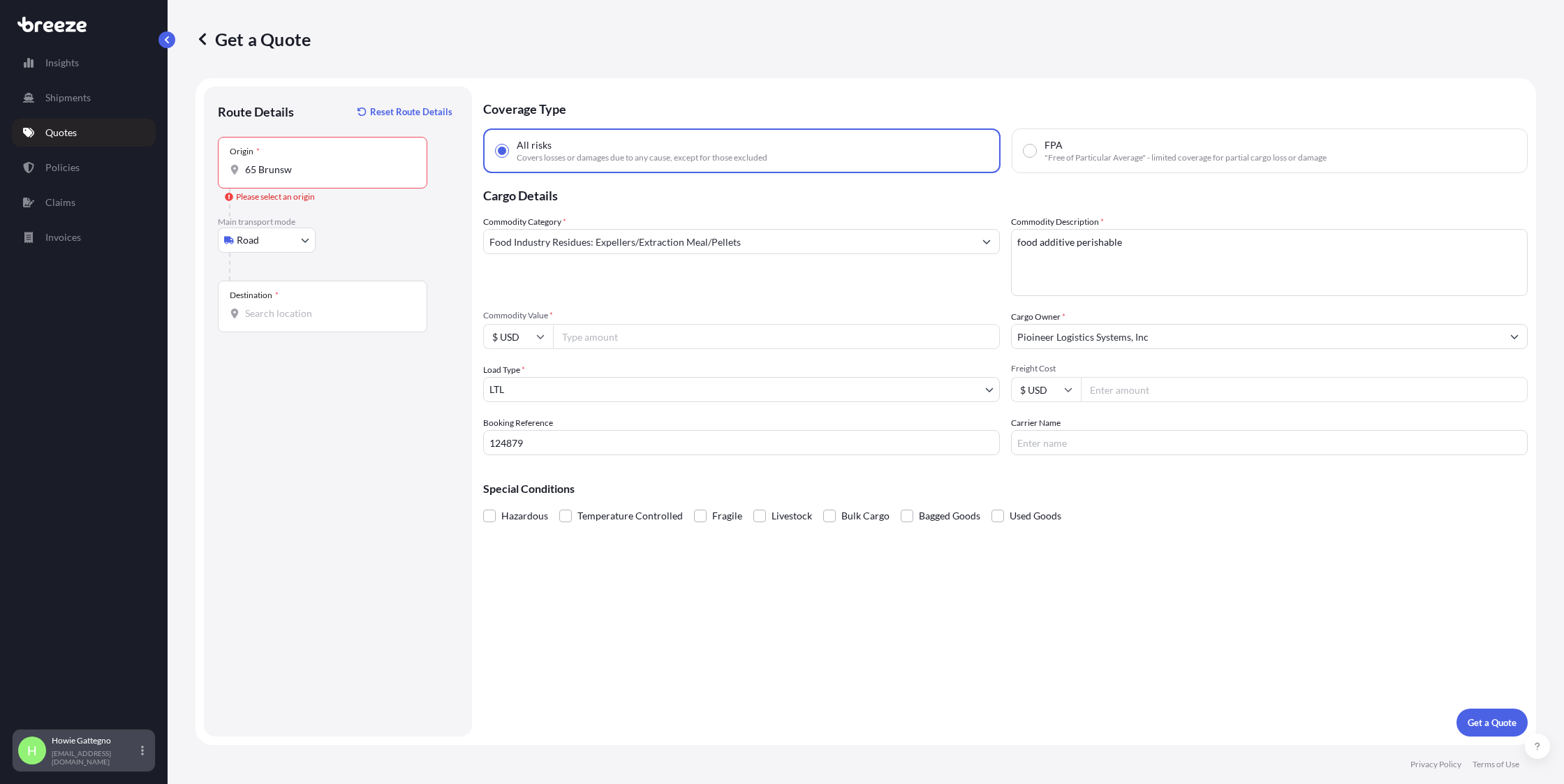
click at [145, 752] on div "H [PERSON_NAME] [EMAIL_ADDRESS][DOMAIN_NAME]" at bounding box center [83, 751] width 131 height 31
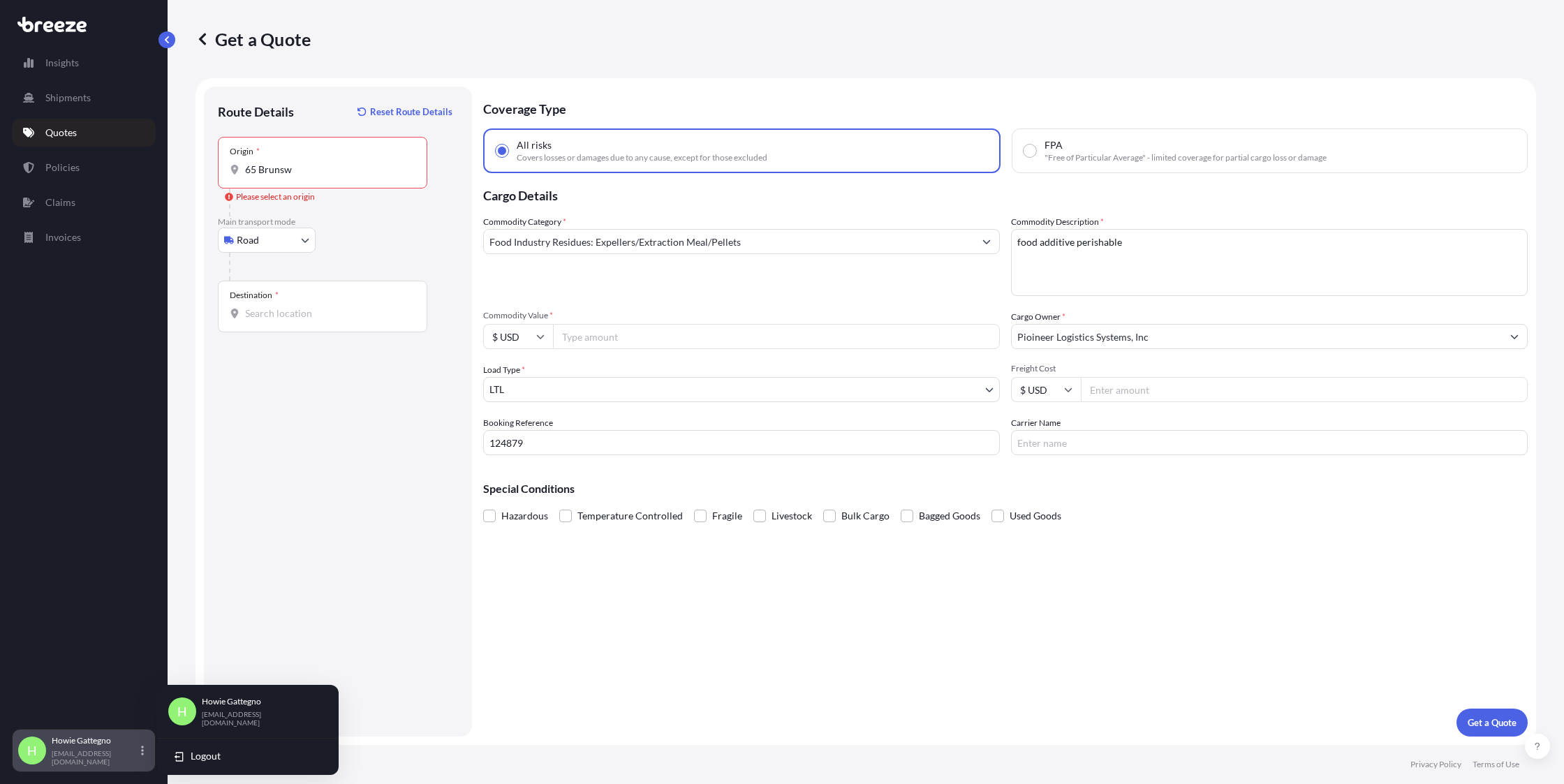
click at [91, 746] on p "[PERSON_NAME]" at bounding box center [94, 740] width 86 height 11
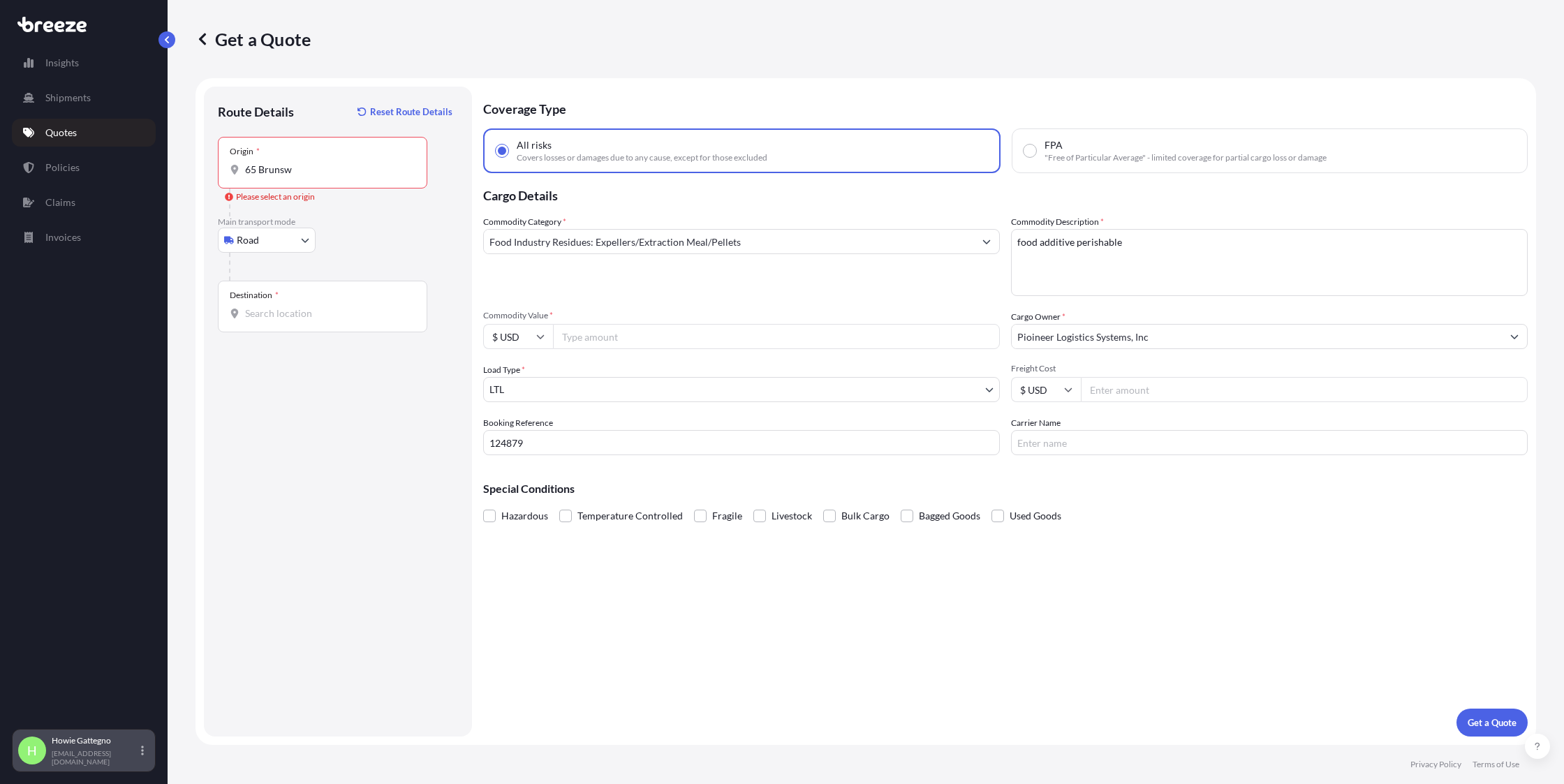
click at [30, 745] on span "H" at bounding box center [32, 751] width 9 height 14
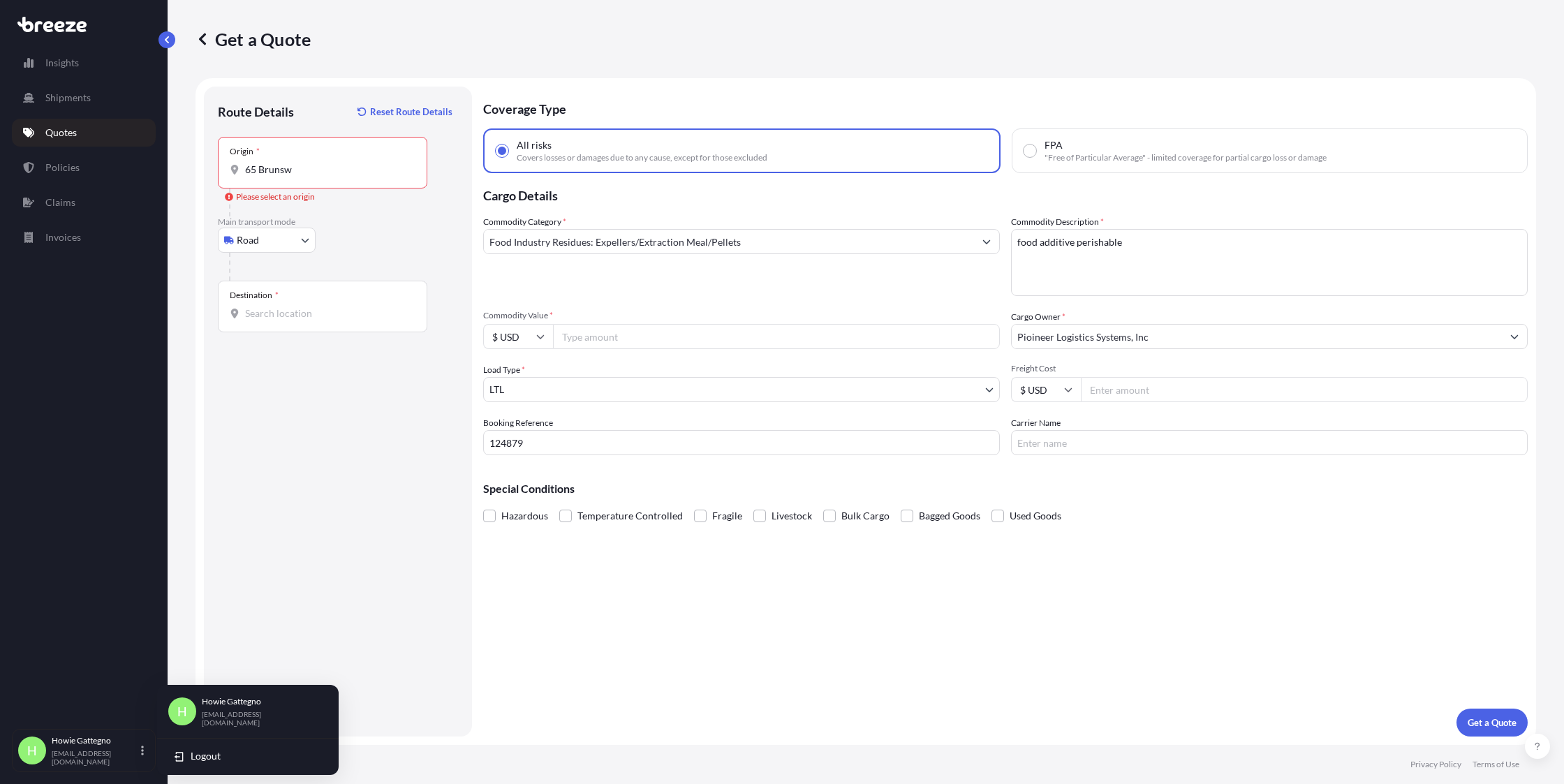
click at [68, 659] on div "Insights Shipments Quotes Policies Claims Invoices" at bounding box center [84, 382] width 144 height 693
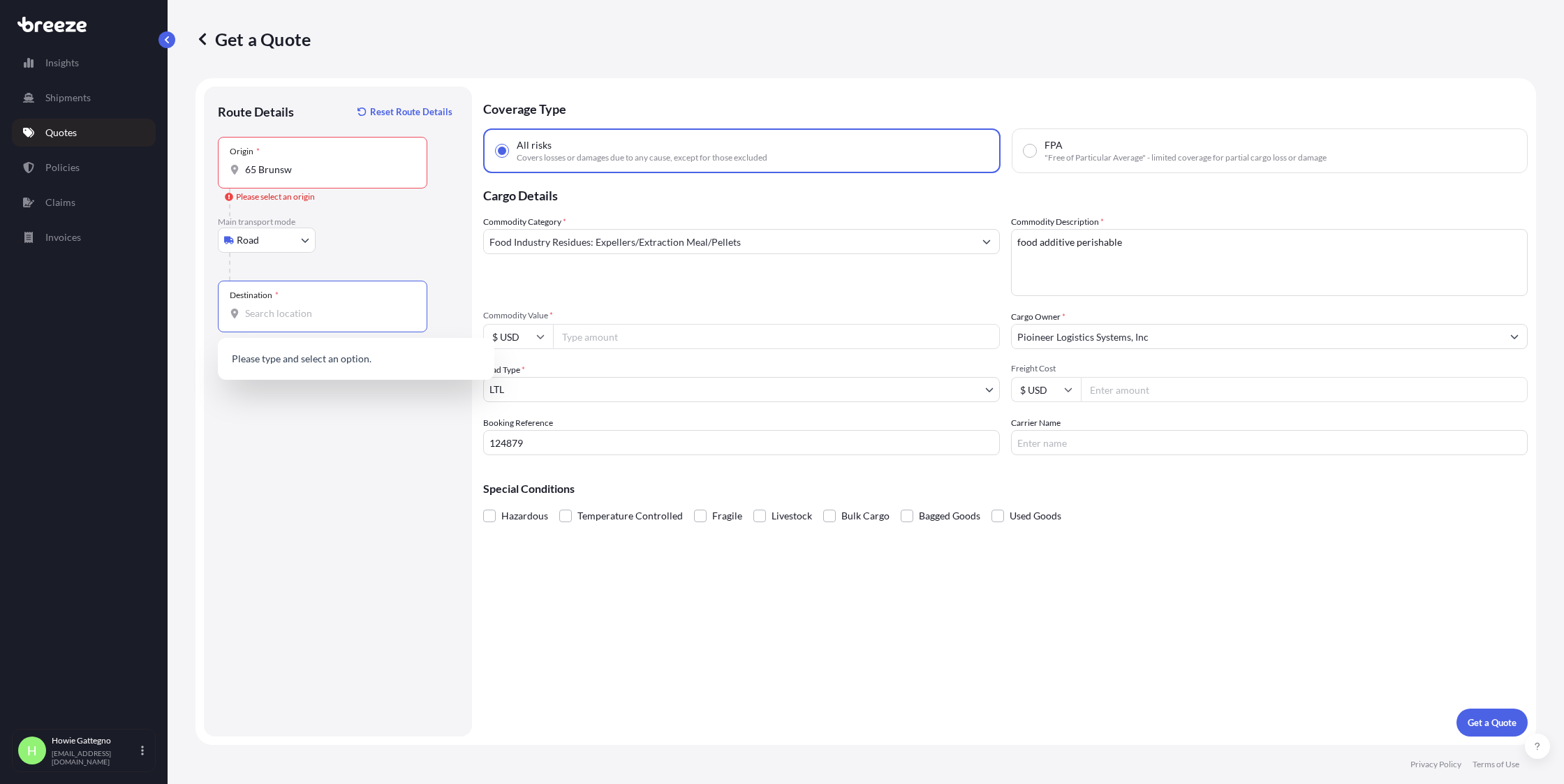
click at [278, 314] on input "Destination *" at bounding box center [328, 313] width 165 height 14
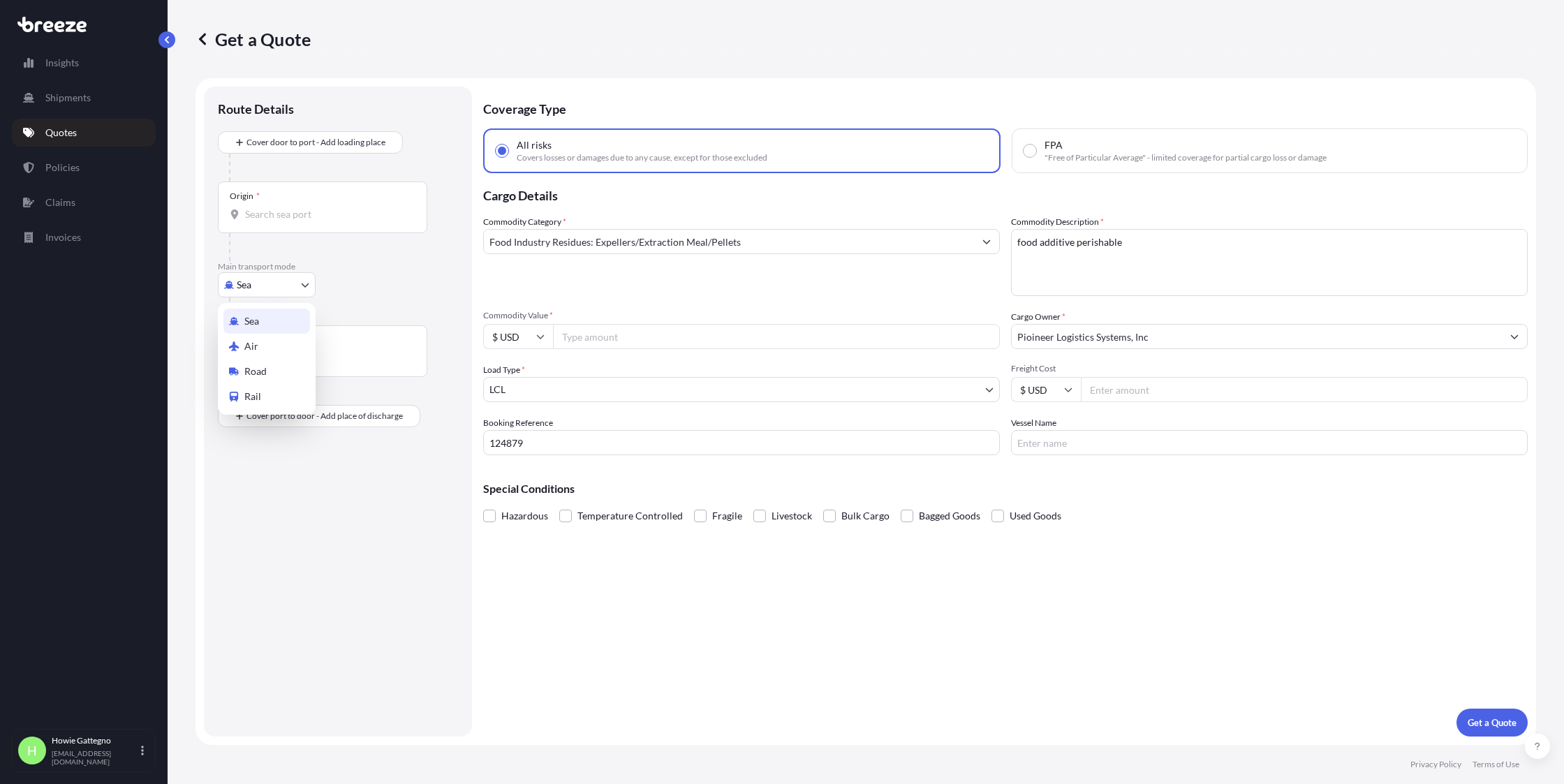
click at [303, 281] on body "Insights Shipments Quotes Policies Claims Invoices H [PERSON_NAME] [EMAIL_ADDRE…" at bounding box center [782, 392] width 1564 height 784
click at [269, 374] on div "Road" at bounding box center [266, 371] width 86 height 25
select select "Road"
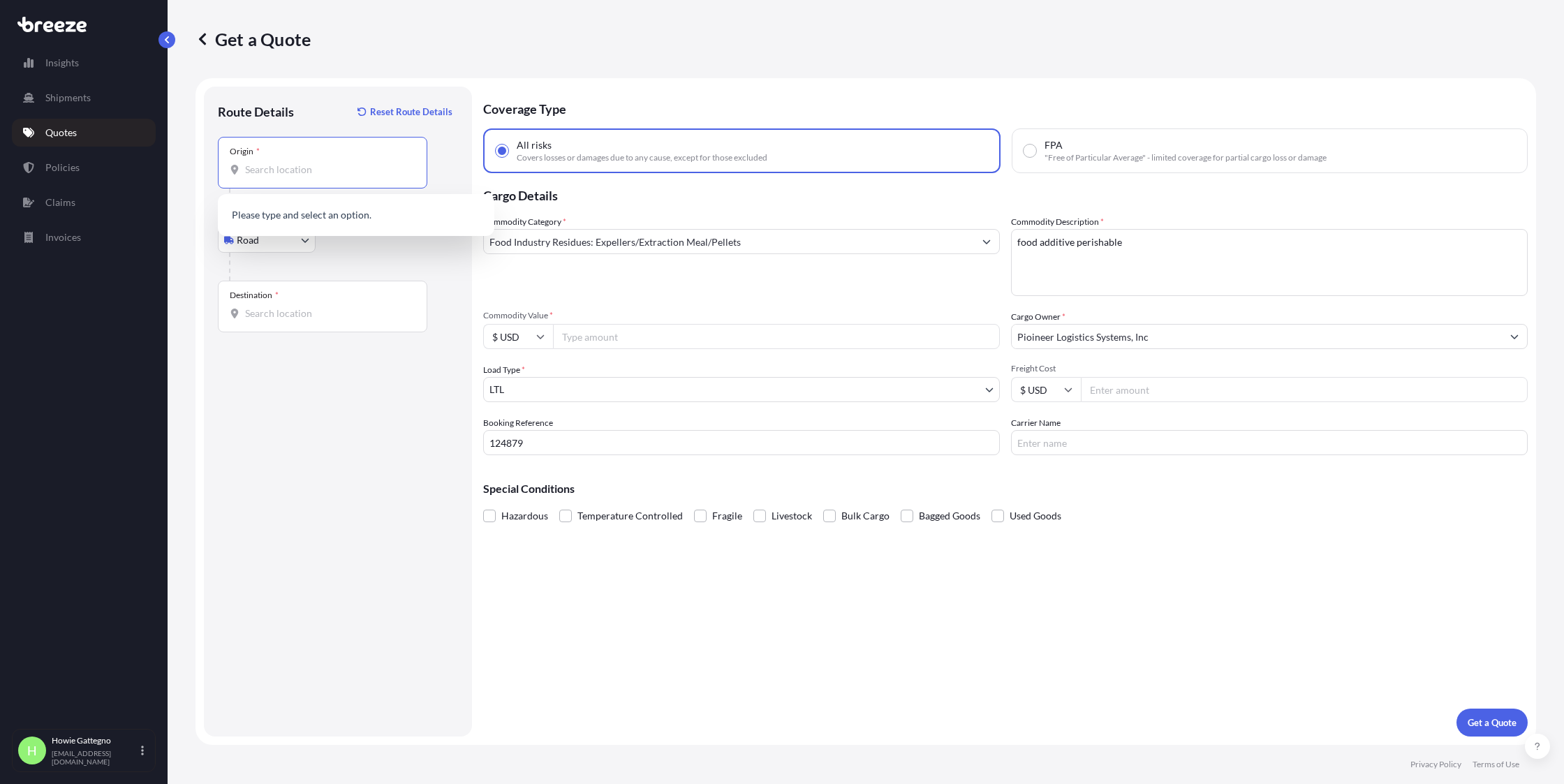
click at [285, 169] on input "Origin *" at bounding box center [328, 169] width 165 height 14
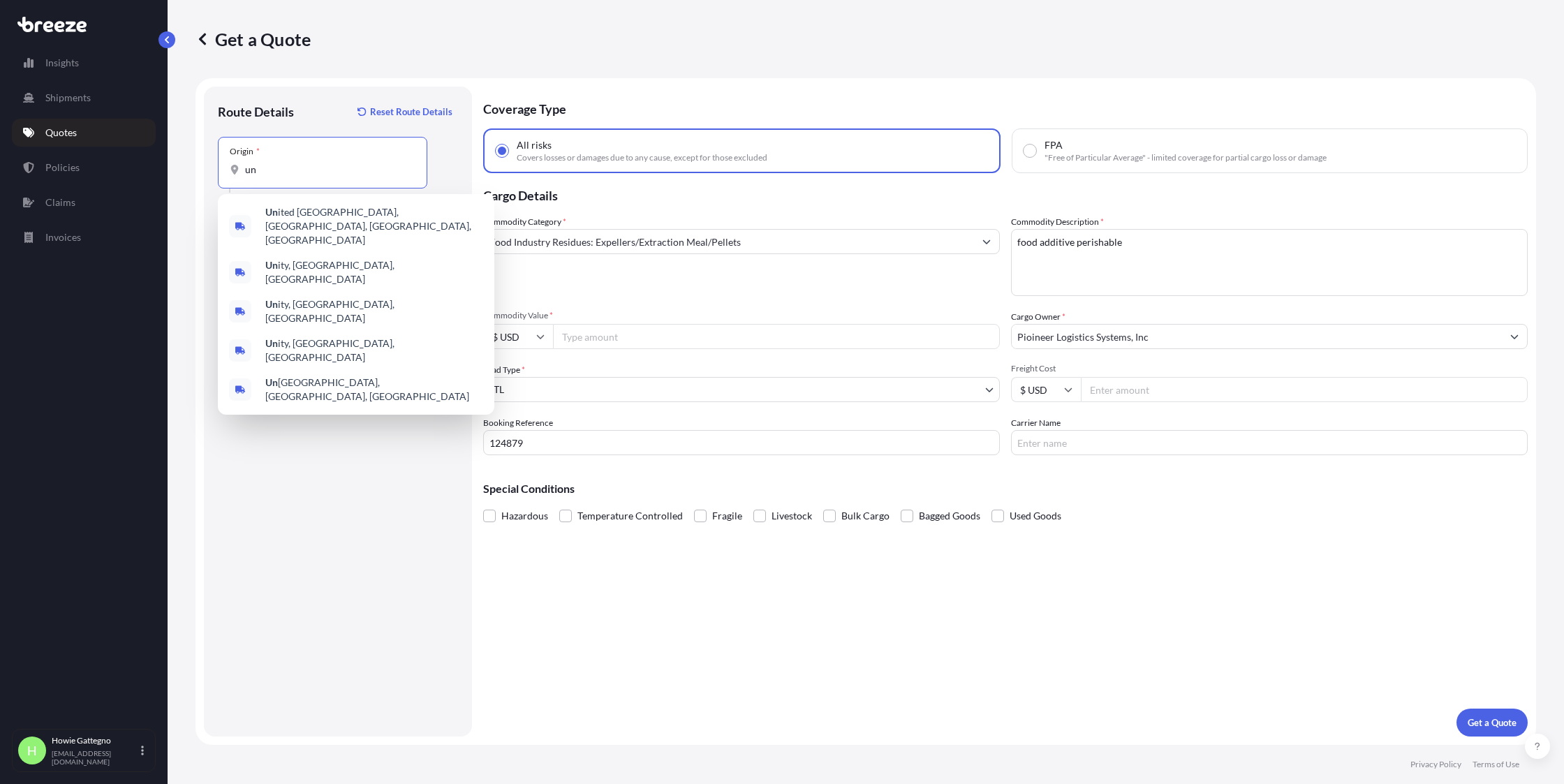
type input "u"
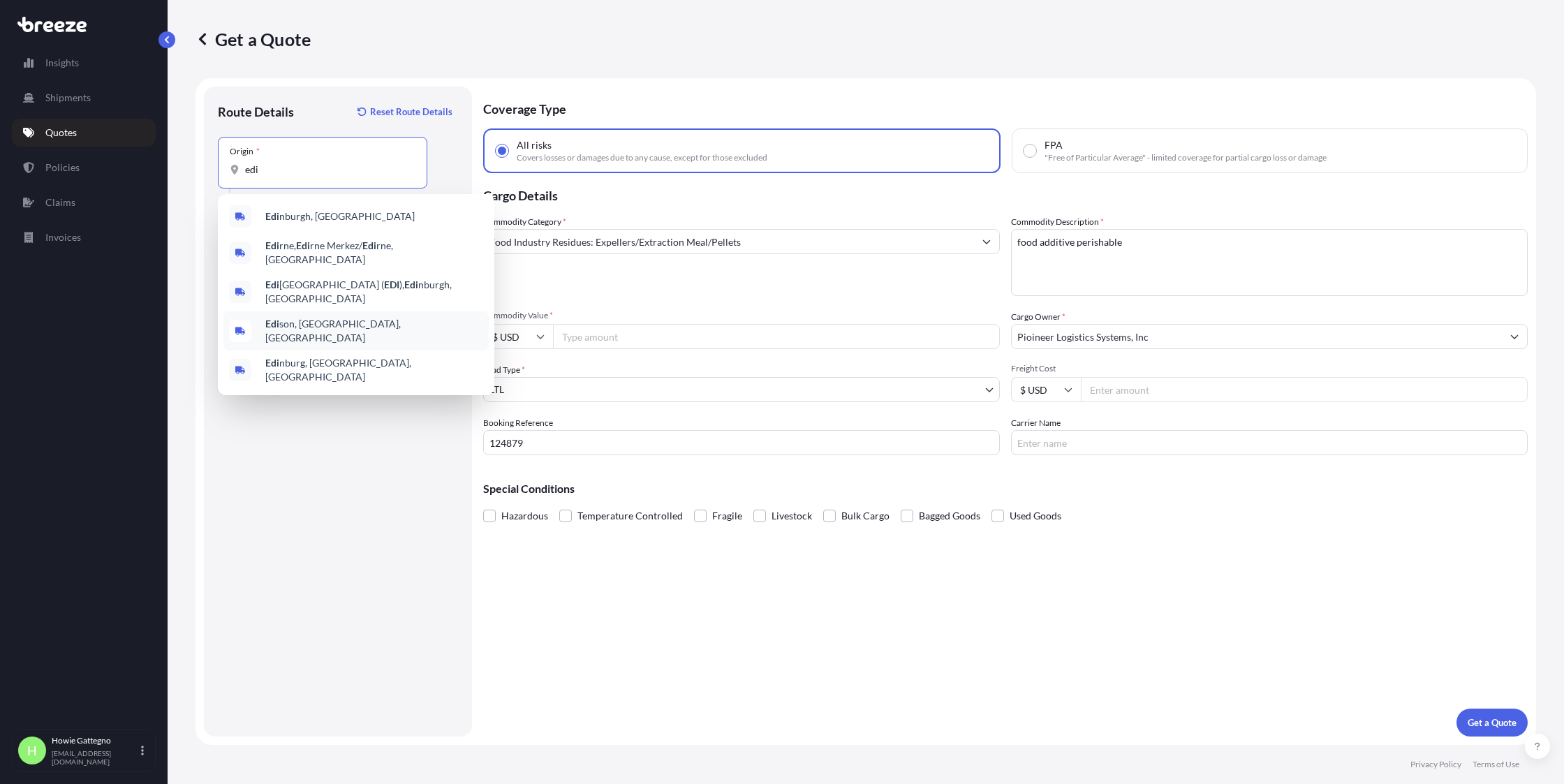
click at [287, 320] on span "Edi son, [GEOGRAPHIC_DATA], [GEOGRAPHIC_DATA]" at bounding box center [374, 331] width 218 height 28
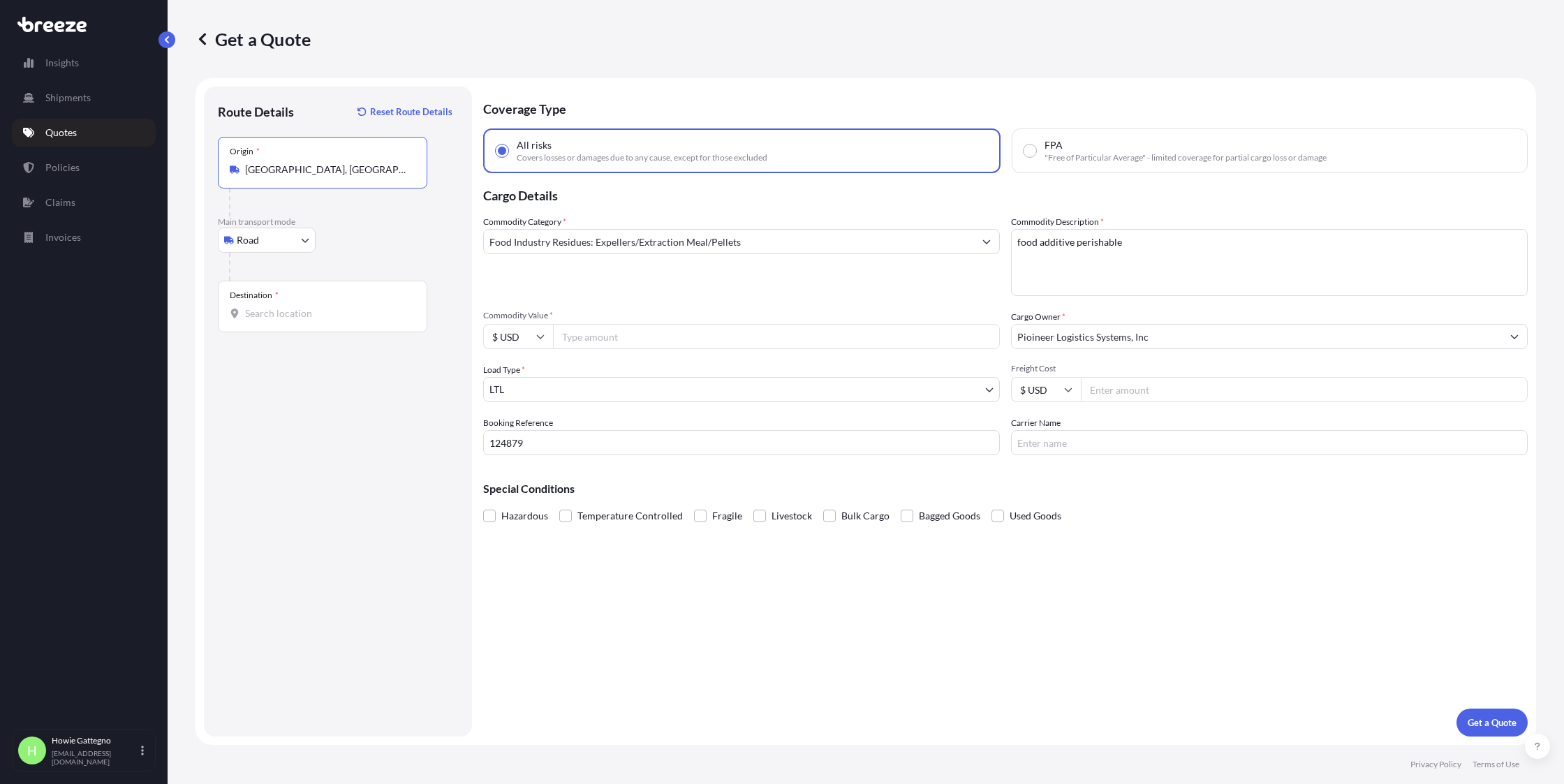
type input "[GEOGRAPHIC_DATA], [GEOGRAPHIC_DATA], [GEOGRAPHIC_DATA]"
click at [280, 312] on input "Destination *" at bounding box center [328, 313] width 165 height 14
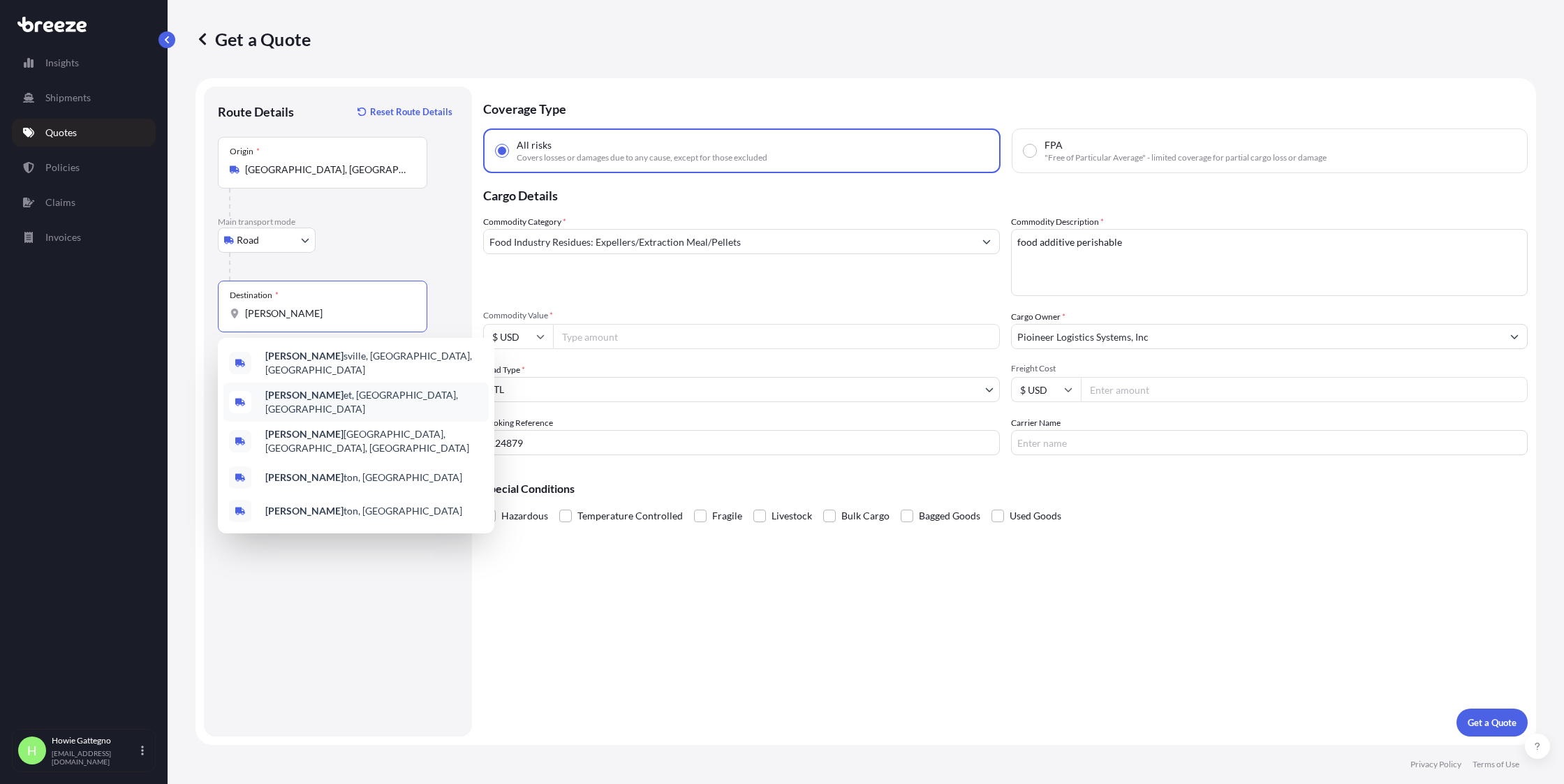
click at [334, 398] on span "[PERSON_NAME] et, [GEOGRAPHIC_DATA], [GEOGRAPHIC_DATA]" at bounding box center [374, 402] width 218 height 28
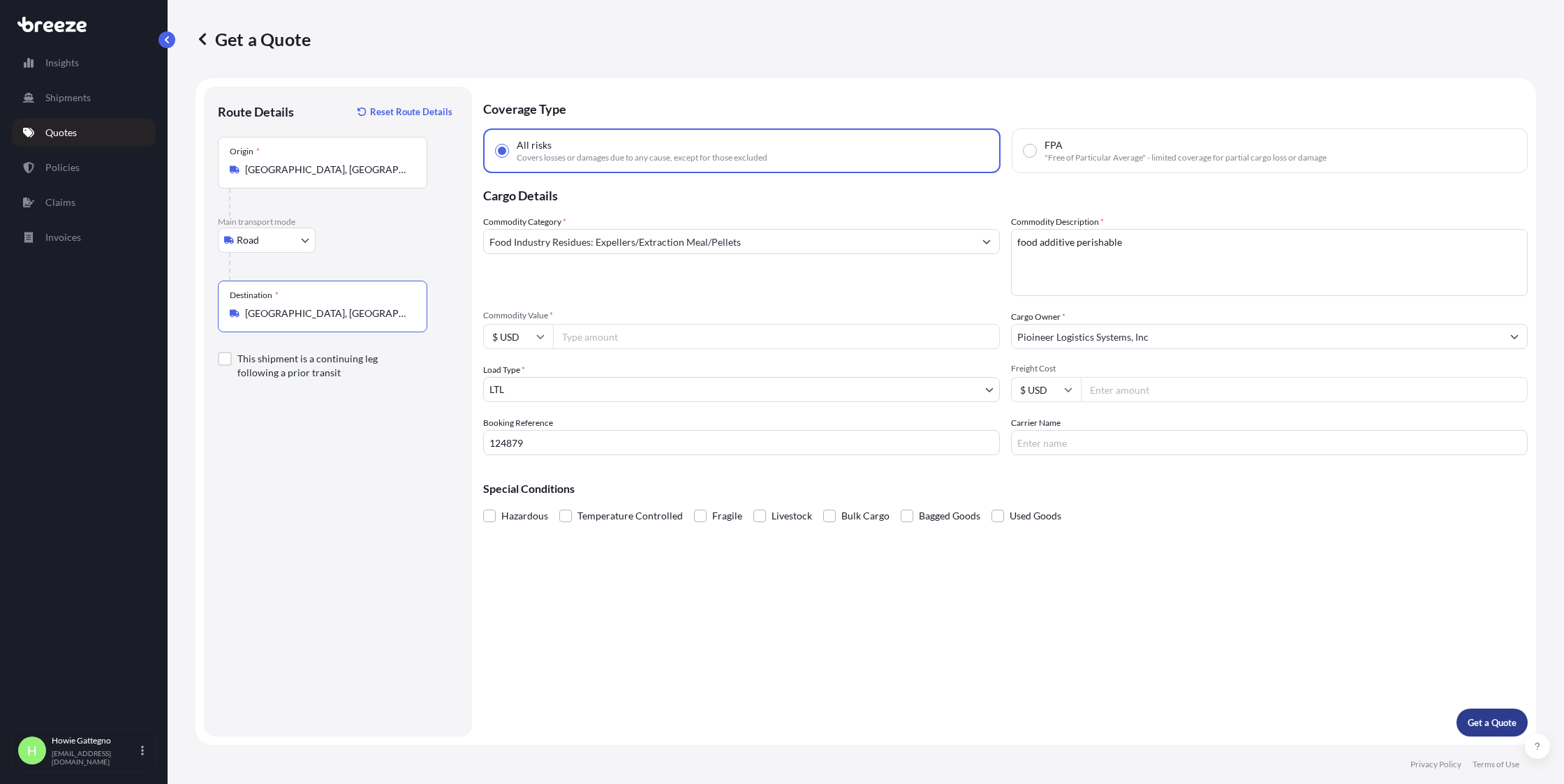
type input "[GEOGRAPHIC_DATA], [GEOGRAPHIC_DATA], [GEOGRAPHIC_DATA]"
click at [1484, 721] on p "Get a Quote" at bounding box center [1491, 722] width 49 height 14
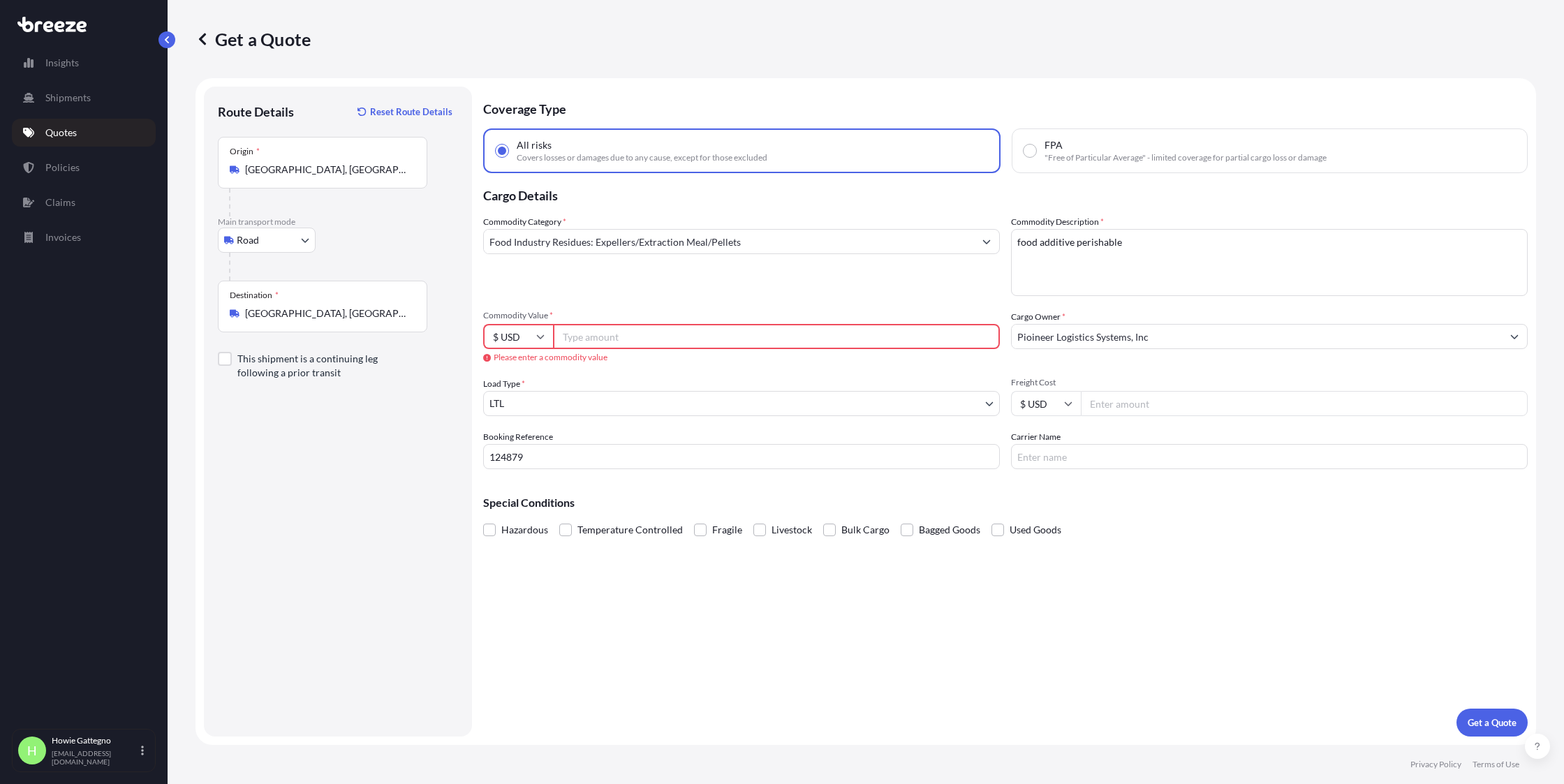
click at [640, 339] on input "Commodity Value *" at bounding box center [776, 336] width 447 height 25
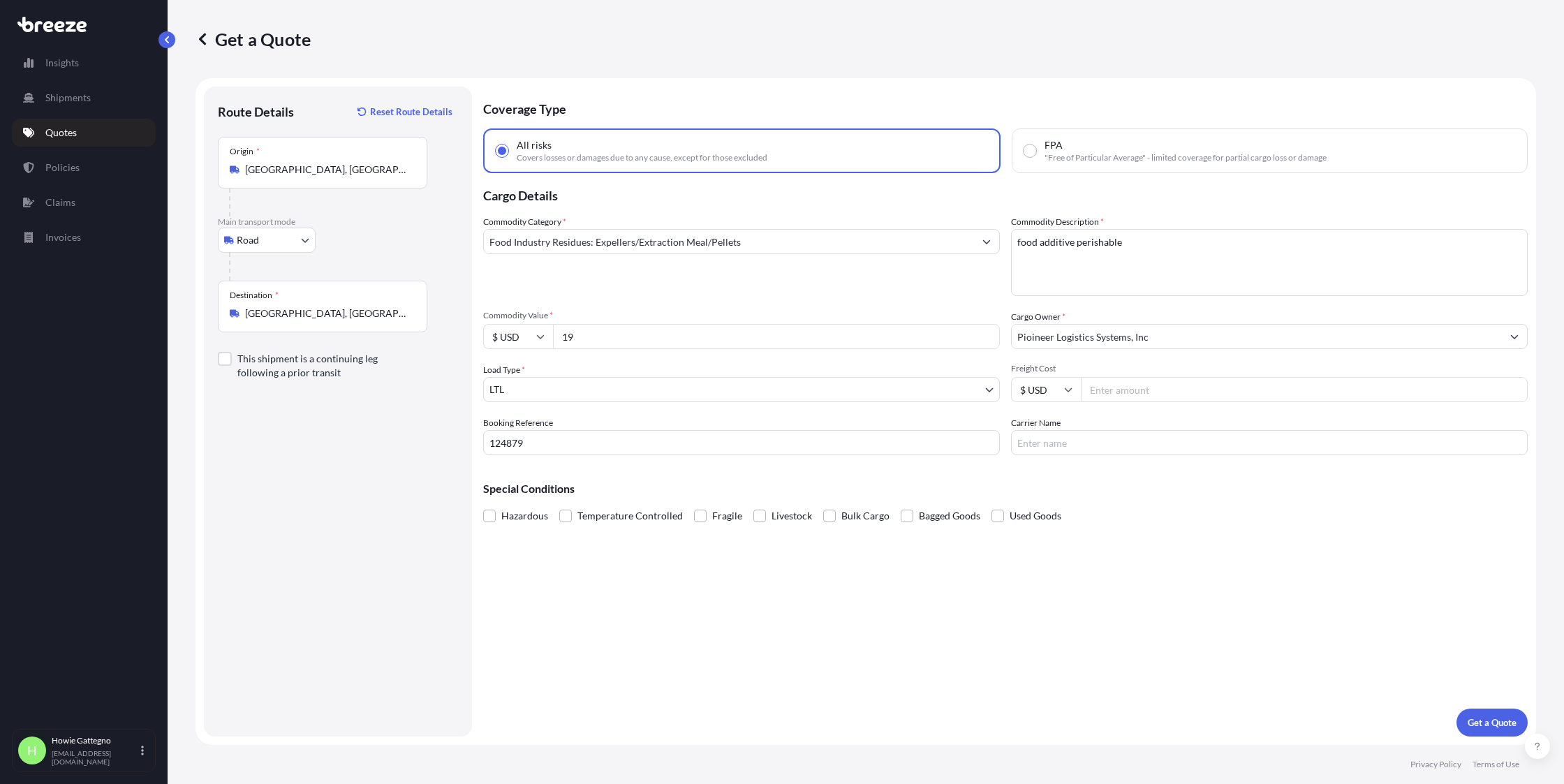
type input "1"
type input "19000"
click at [1484, 728] on p "Get a Quote" at bounding box center [1491, 722] width 49 height 14
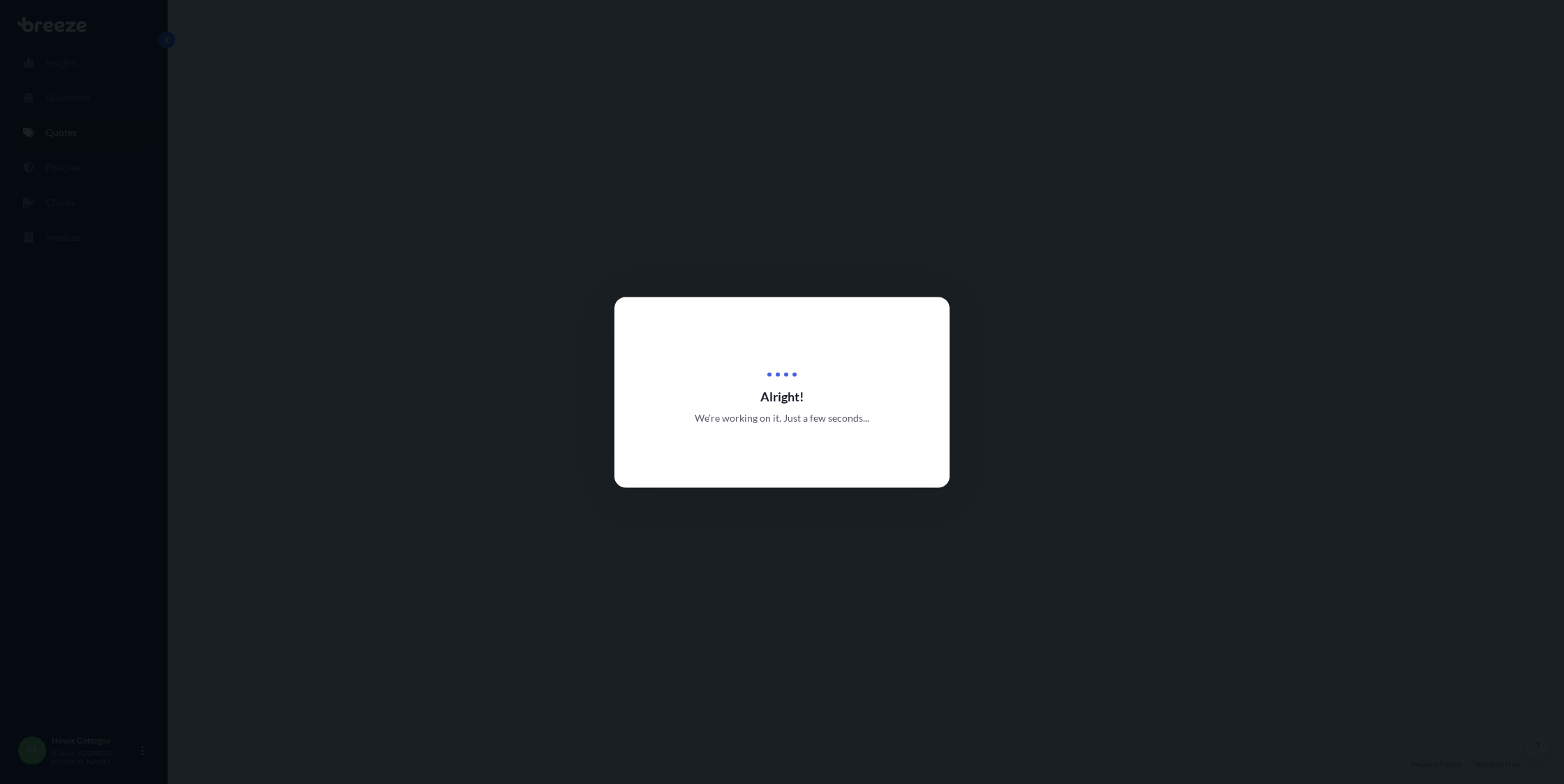
select select "Road"
select select "1"
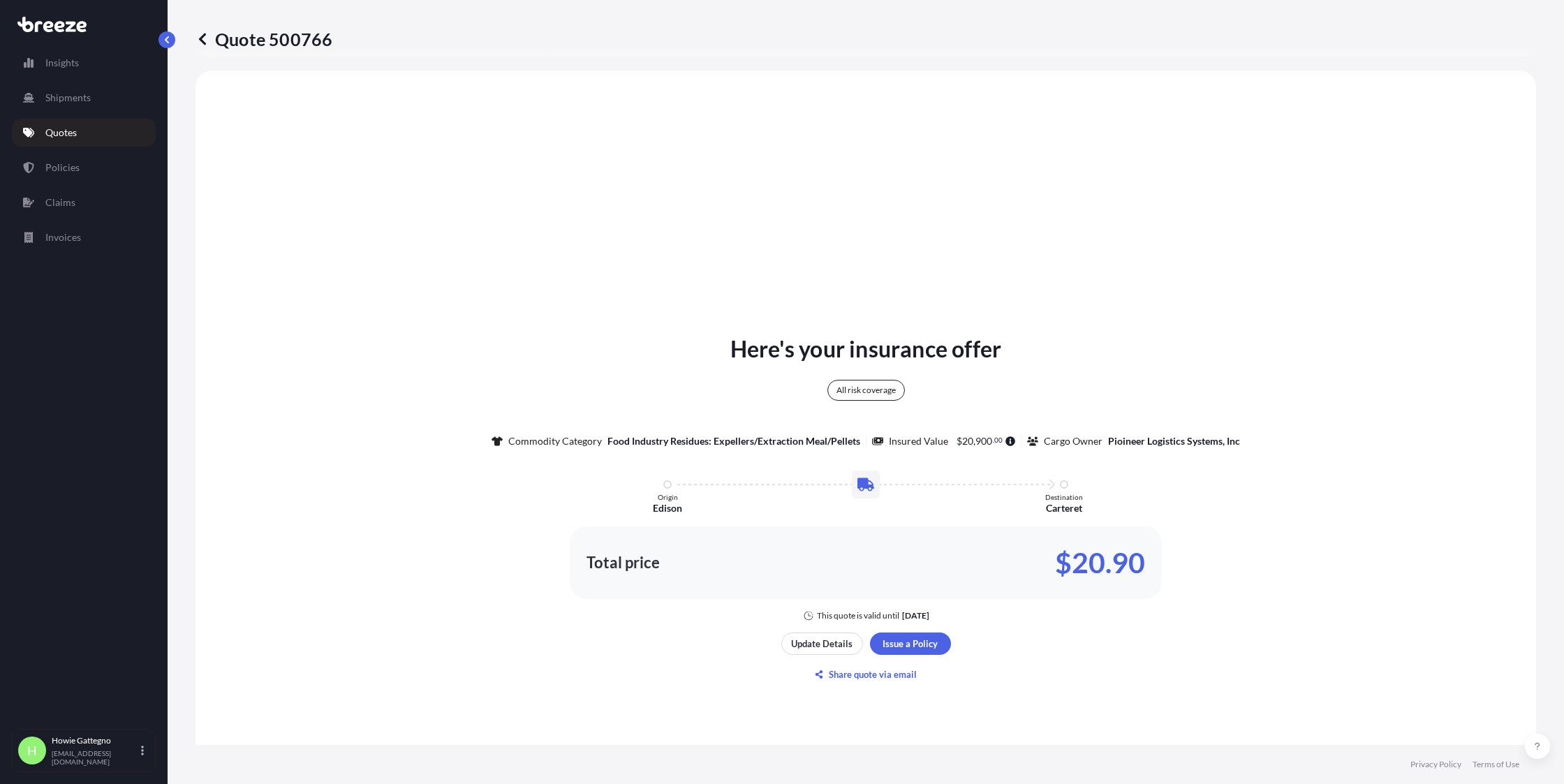
scroll to position [507, 0]
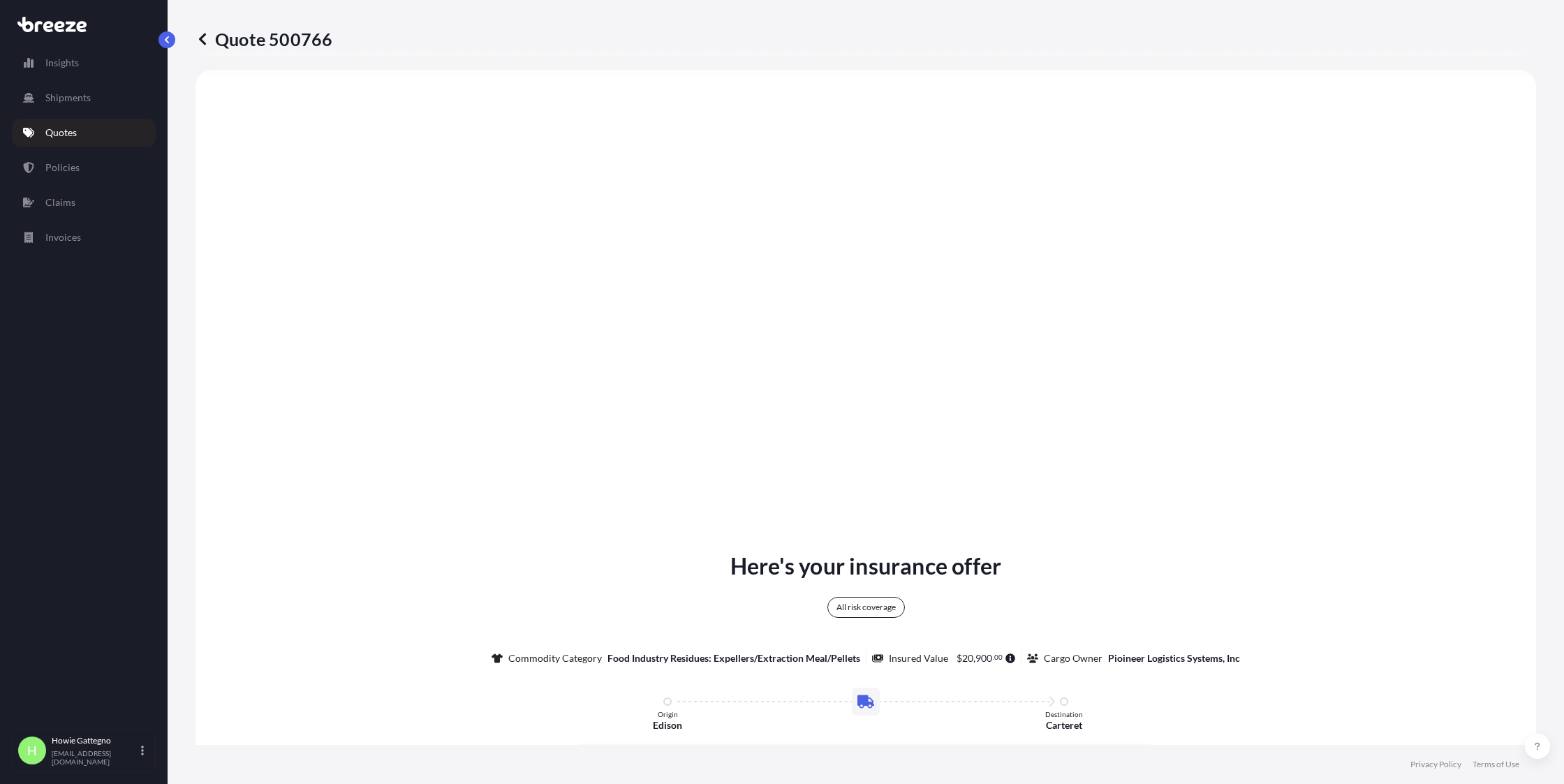
type input "[STREET_ADDRESS]"
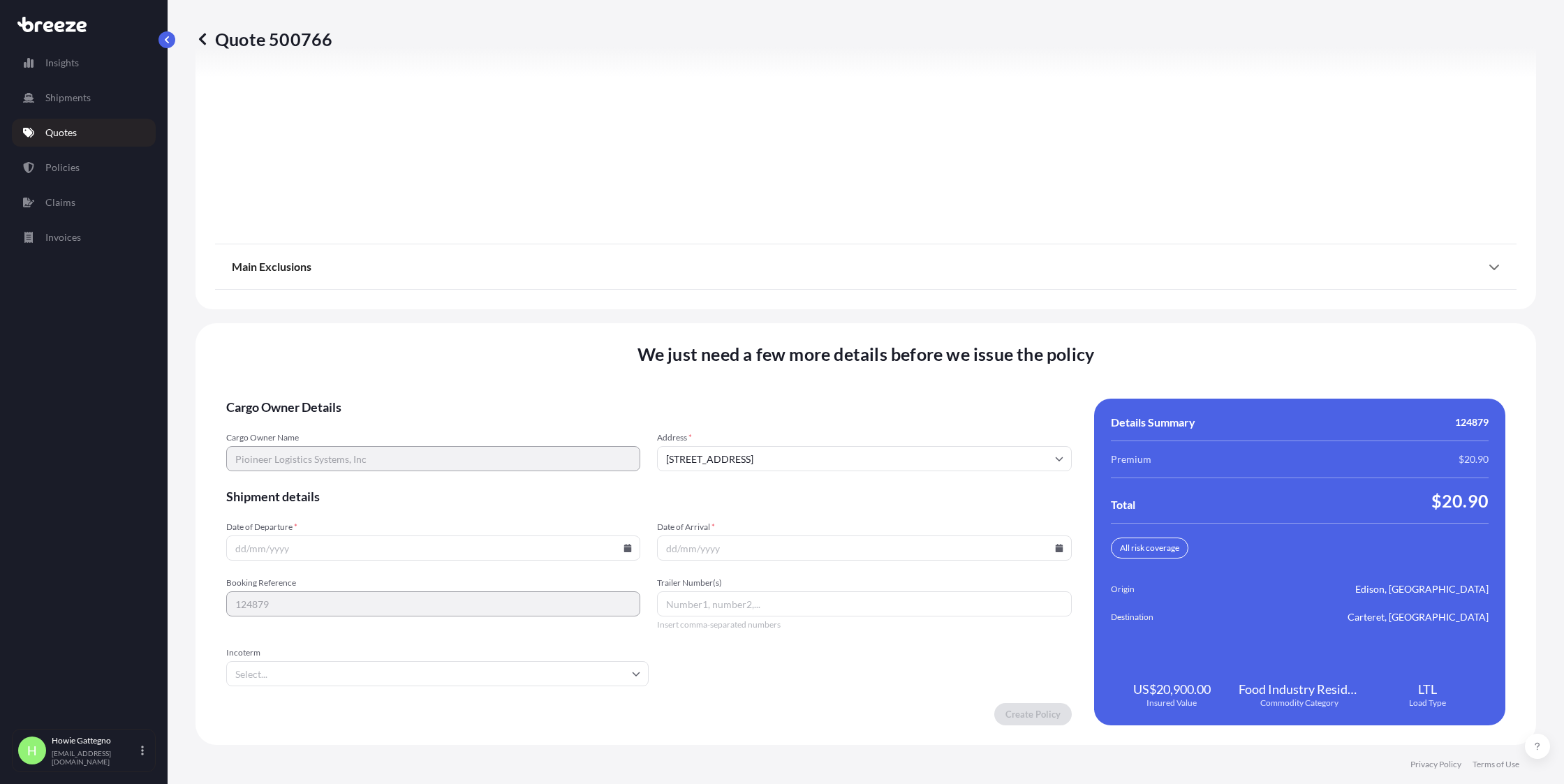
scroll to position [1640, 0]
click at [627, 553] on input "Date of Departure *" at bounding box center [434, 547] width 414 height 25
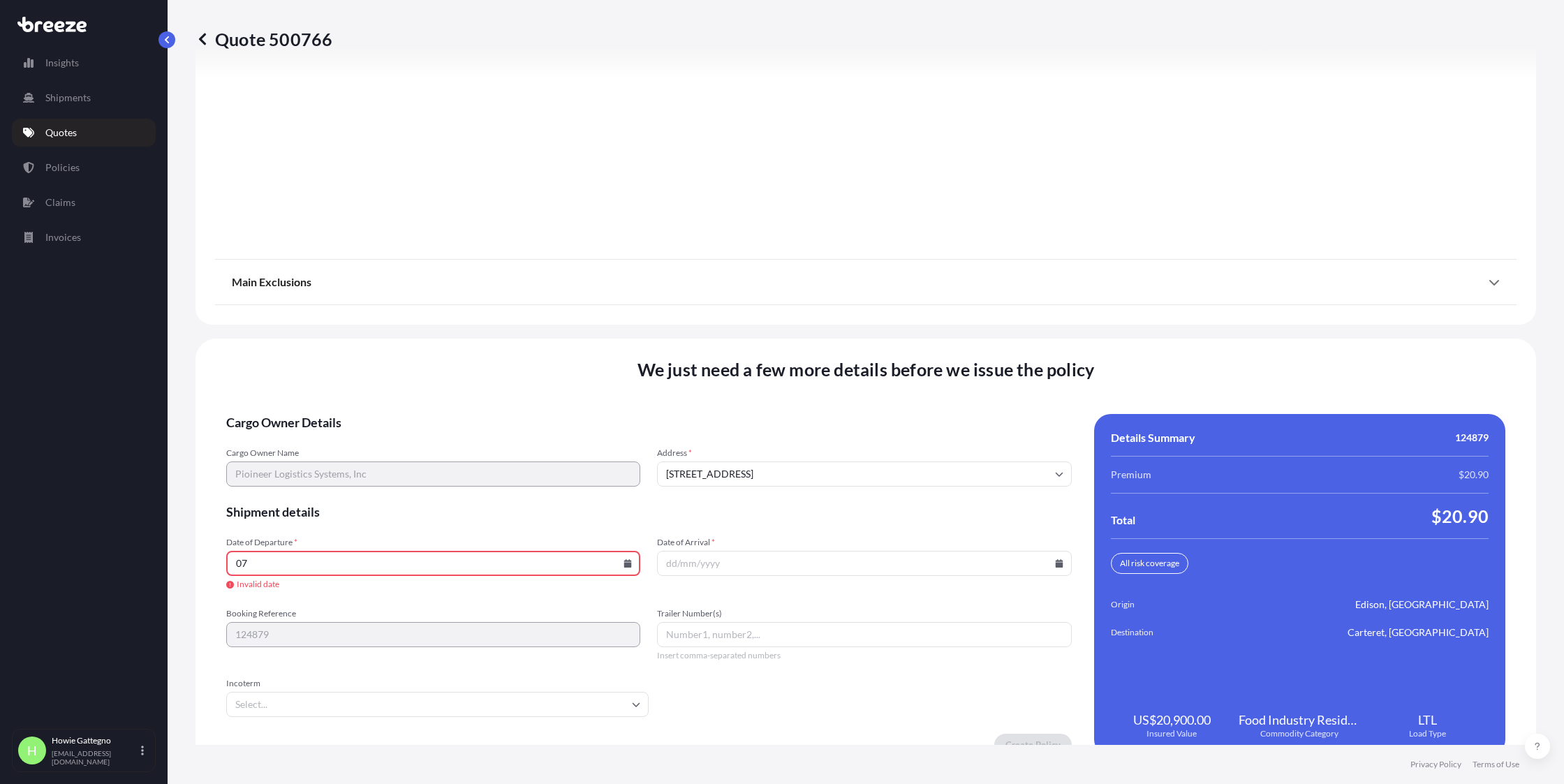
type input "0"
click at [626, 563] on icon at bounding box center [628, 563] width 8 height 9
click at [370, 411] on button "7" at bounding box center [367, 412] width 22 height 22
type input "[DATE]"
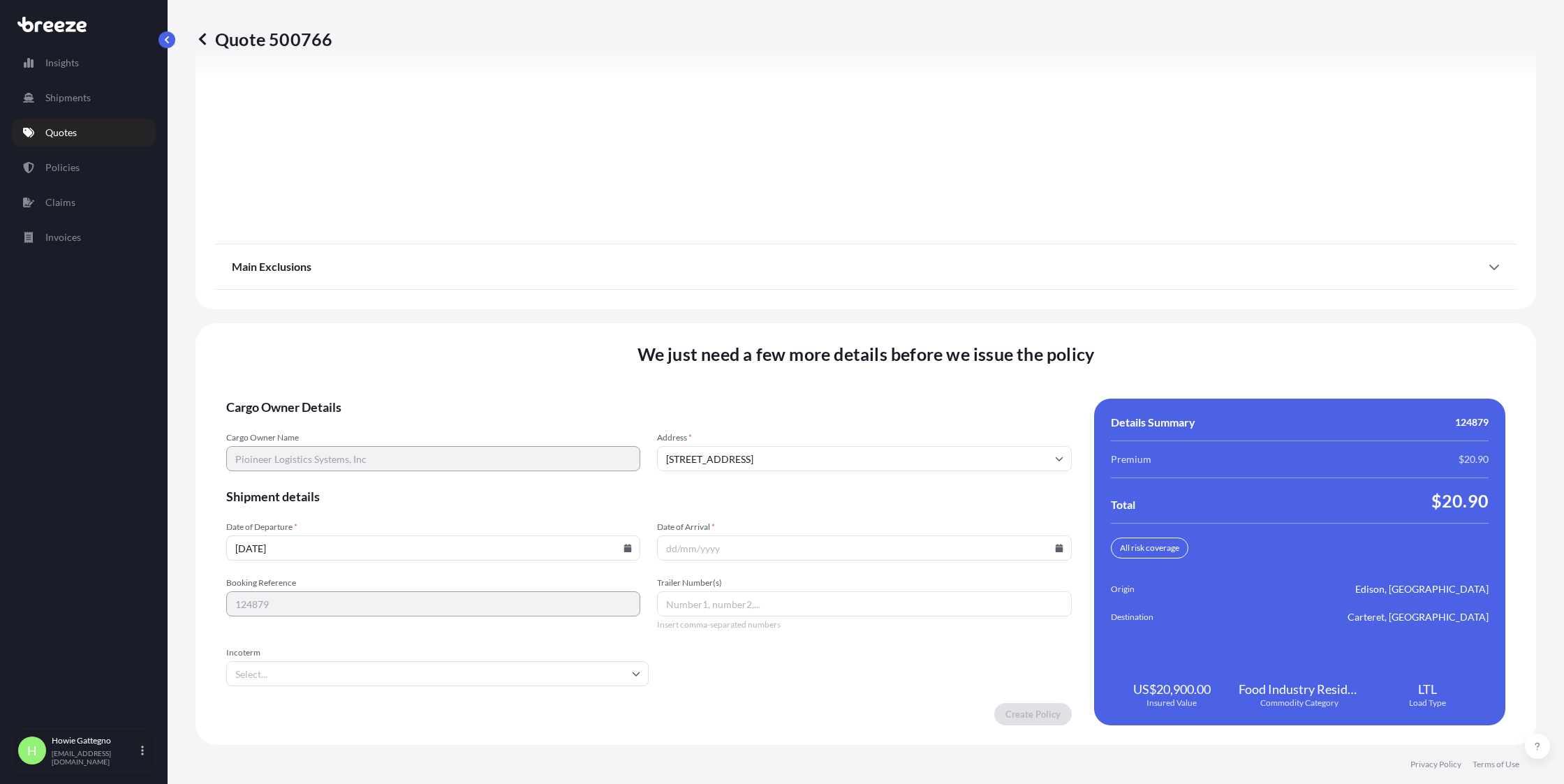
click at [635, 675] on icon at bounding box center [636, 674] width 9 height 9
click at [590, 735] on div "We just need a few more details before we issue the policy Cargo Owner Details …" at bounding box center [866, 533] width 1341 height 421
click at [1055, 551] on icon at bounding box center [1059, 548] width 8 height 9
click at [797, 396] on button "7" at bounding box center [794, 397] width 22 height 22
type input "[DATE]"
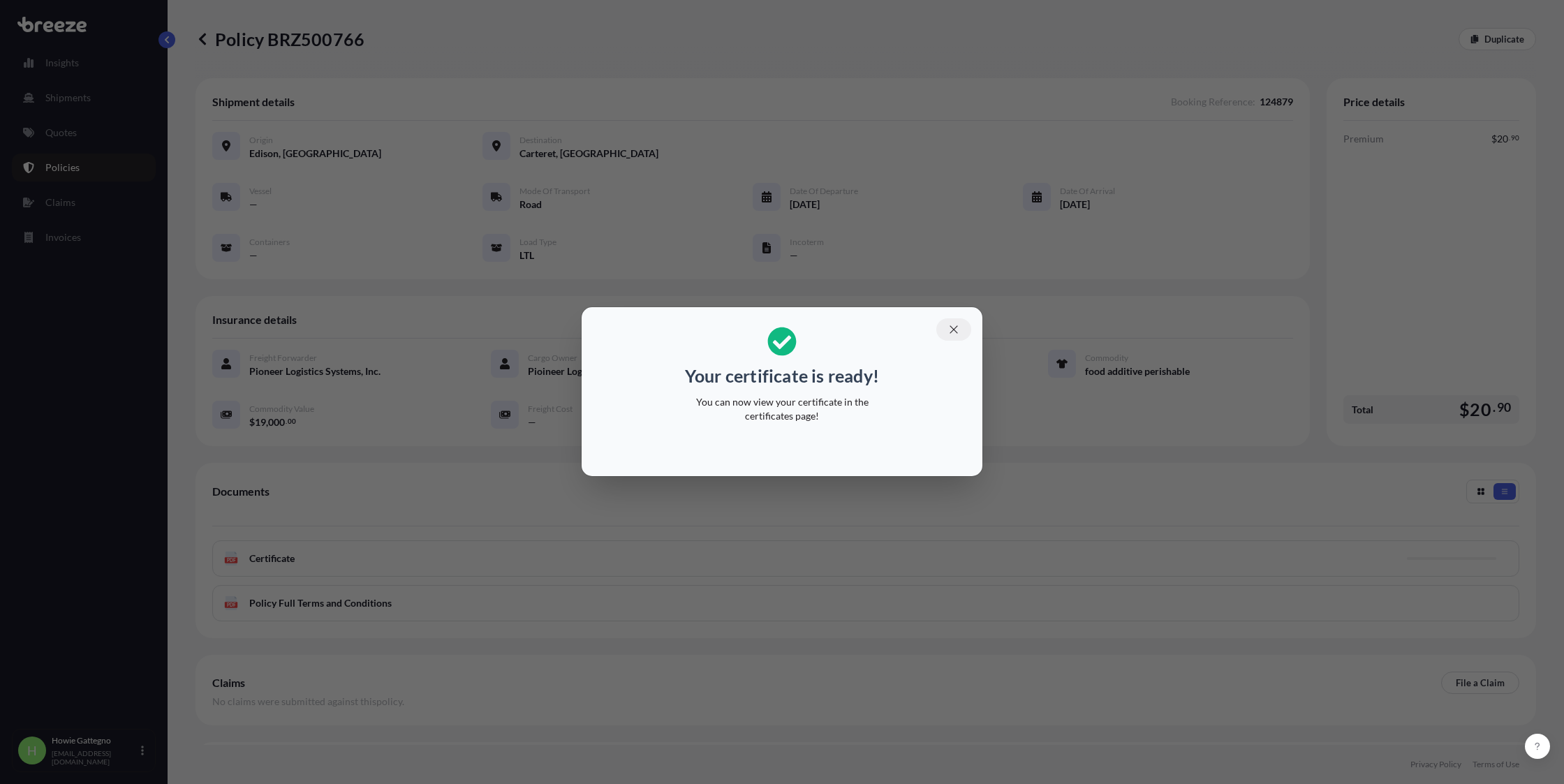
click at [954, 329] on icon "button" at bounding box center [953, 329] width 8 height 8
